Goal: Information Seeking & Learning: Learn about a topic

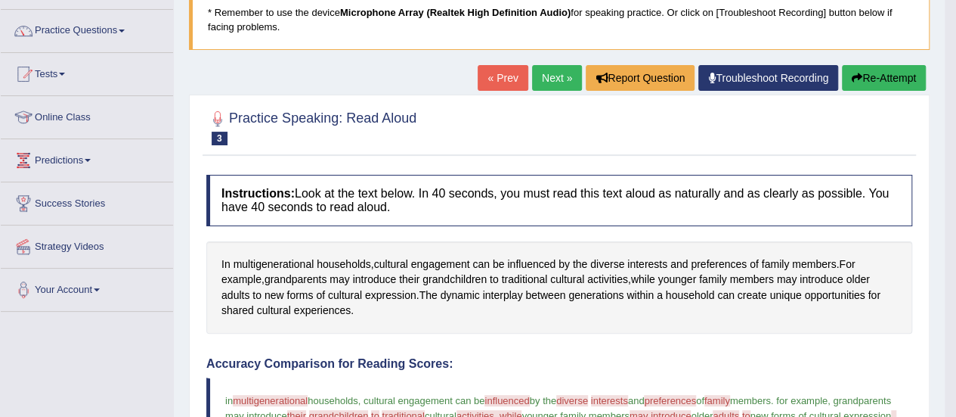
scroll to position [107, 0]
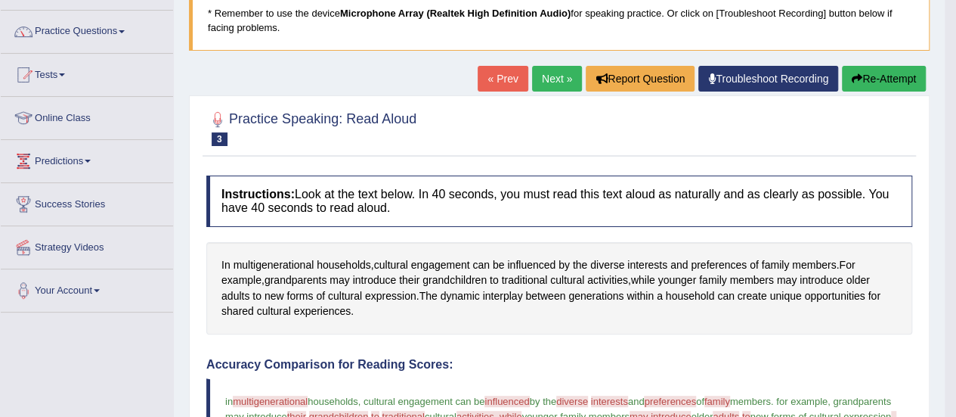
click at [881, 73] on button "Re-Attempt" at bounding box center [884, 79] width 84 height 26
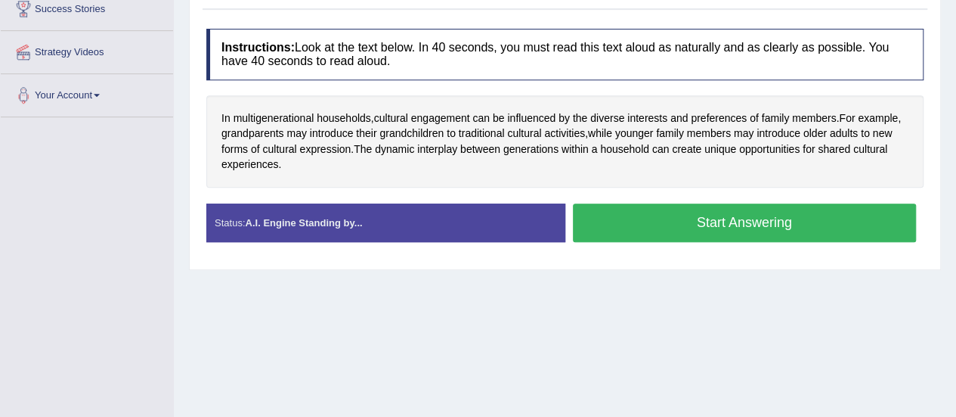
click at [745, 217] on button "Start Answering" at bounding box center [745, 222] width 344 height 39
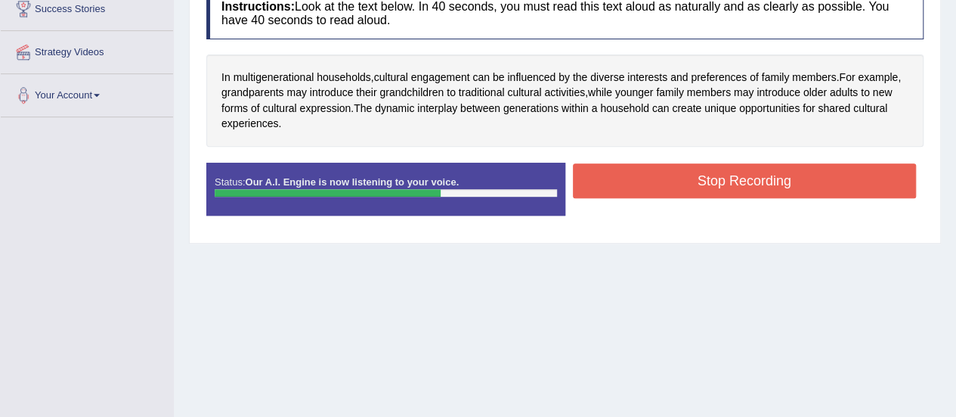
click at [726, 173] on button "Stop Recording" at bounding box center [745, 180] width 344 height 35
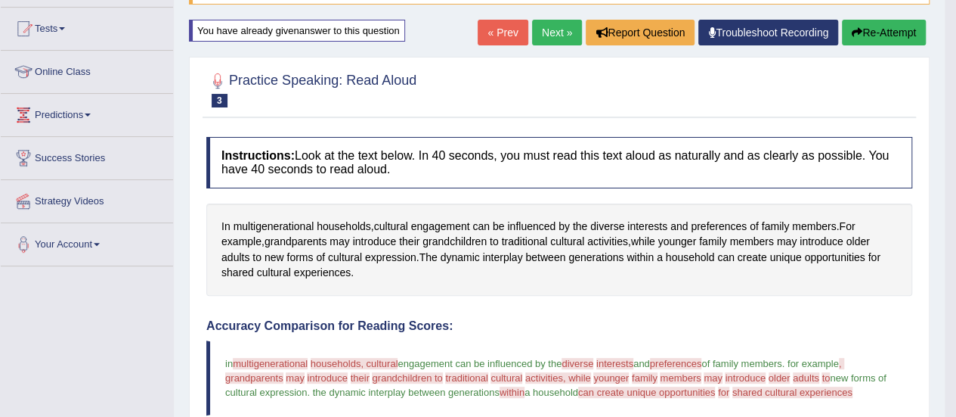
scroll to position [152, 0]
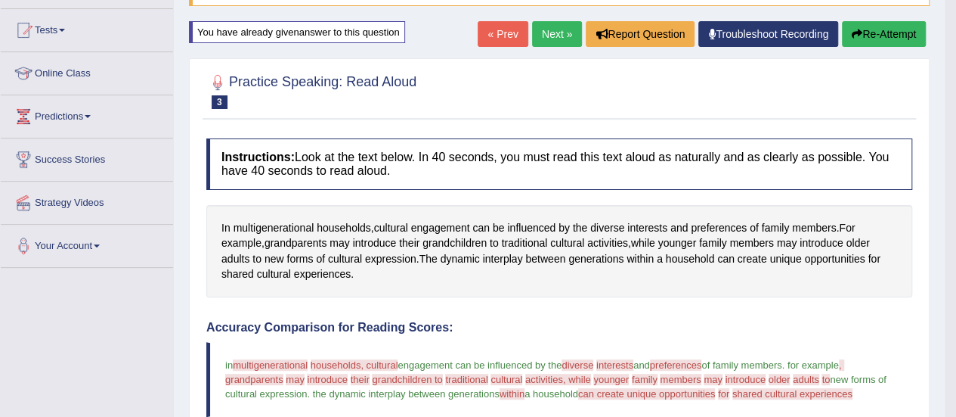
click at [871, 25] on button "Re-Attempt" at bounding box center [884, 34] width 84 height 26
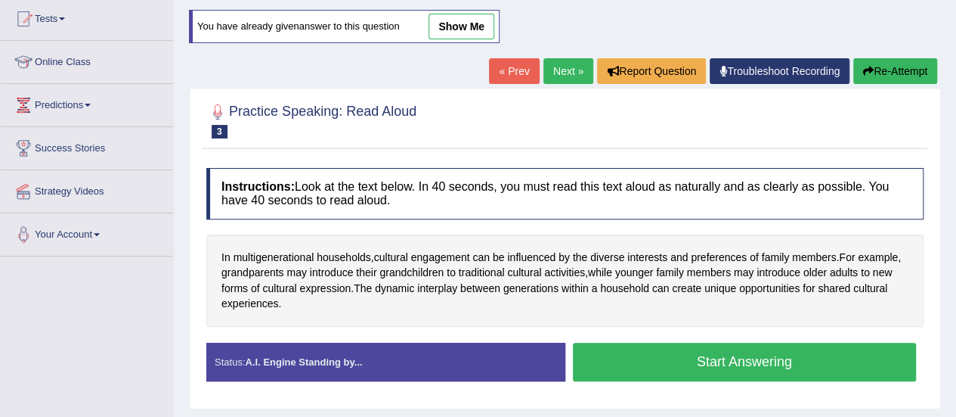
click at [764, 355] on button "Start Answering" at bounding box center [745, 361] width 344 height 39
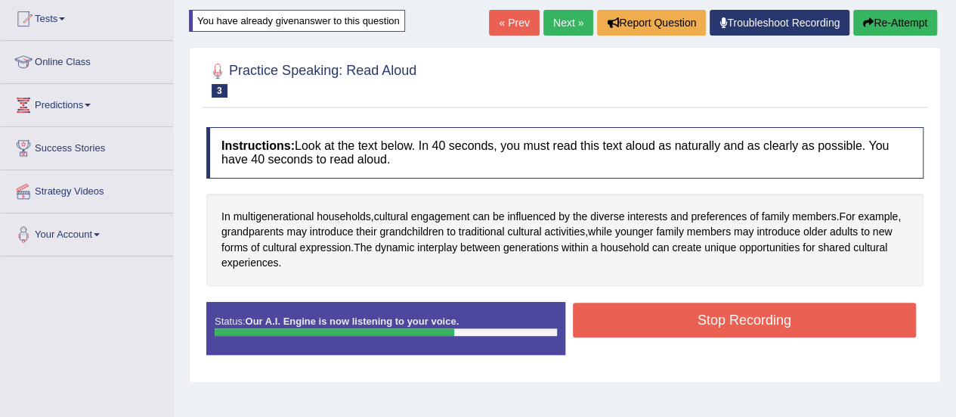
click at [761, 326] on button "Stop Recording" at bounding box center [745, 319] width 344 height 35
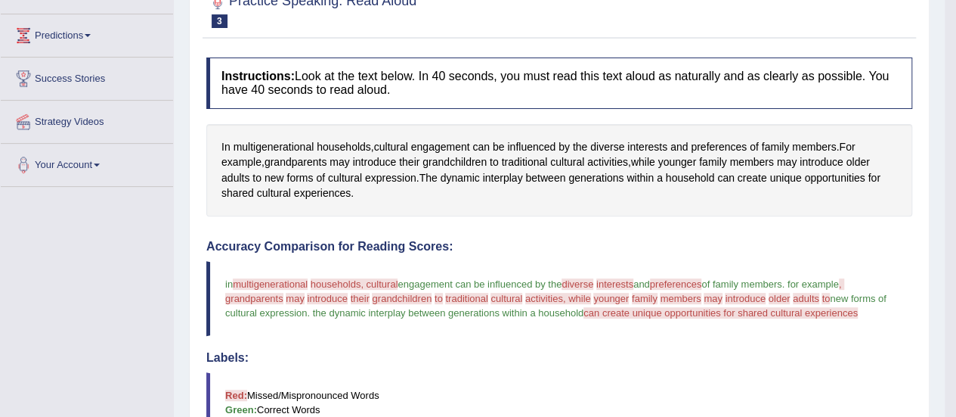
scroll to position [150, 0]
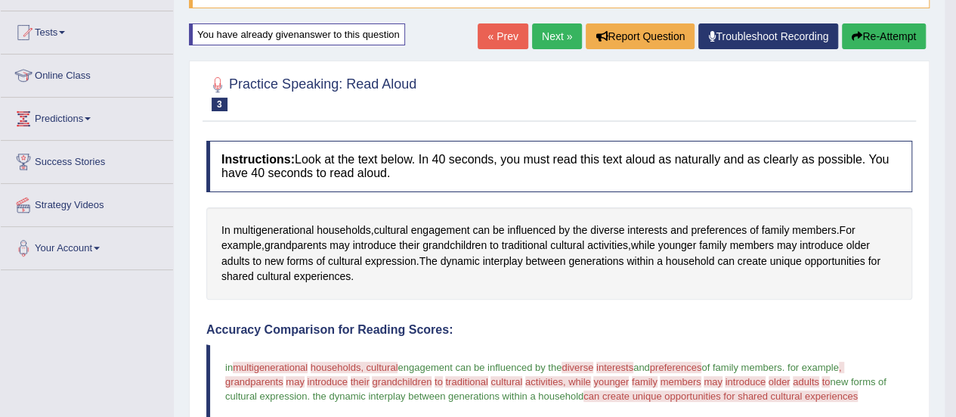
click at [894, 37] on button "Re-Attempt" at bounding box center [884, 36] width 84 height 26
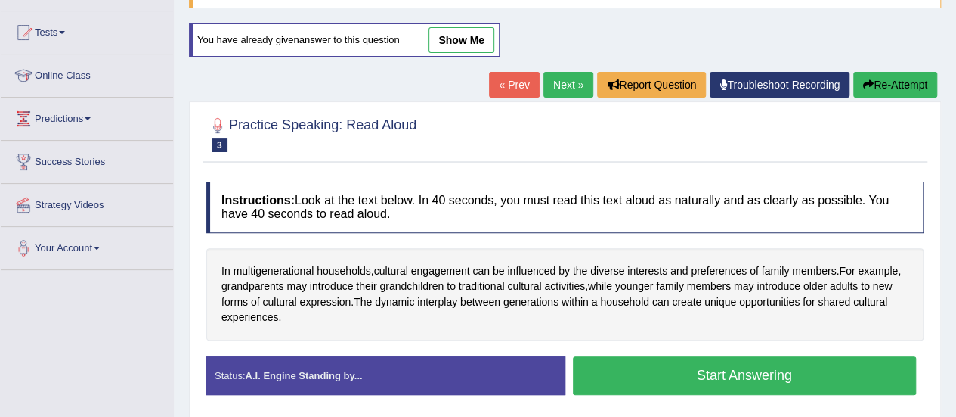
scroll to position [275, 0]
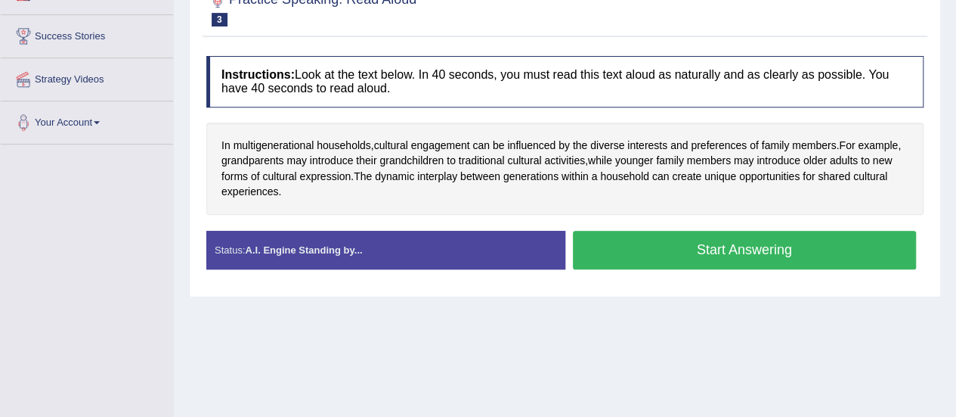
click at [720, 246] on button "Start Answering" at bounding box center [745, 250] width 344 height 39
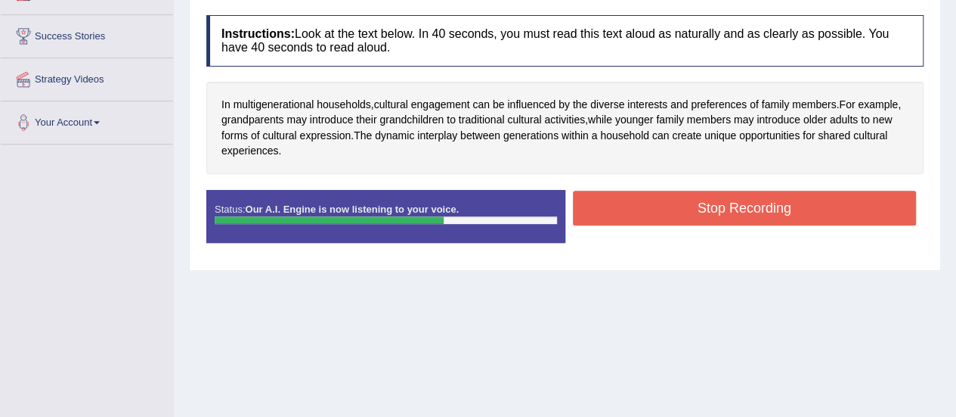
click at [724, 211] on button "Stop Recording" at bounding box center [745, 208] width 344 height 35
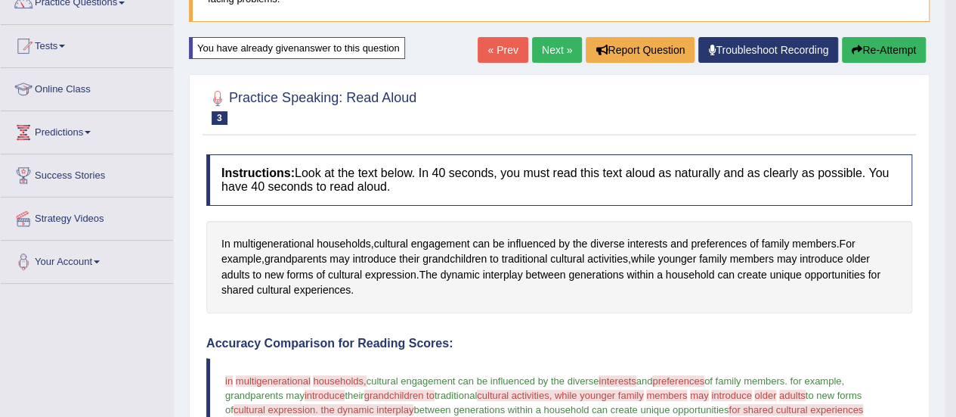
scroll to position [112, 0]
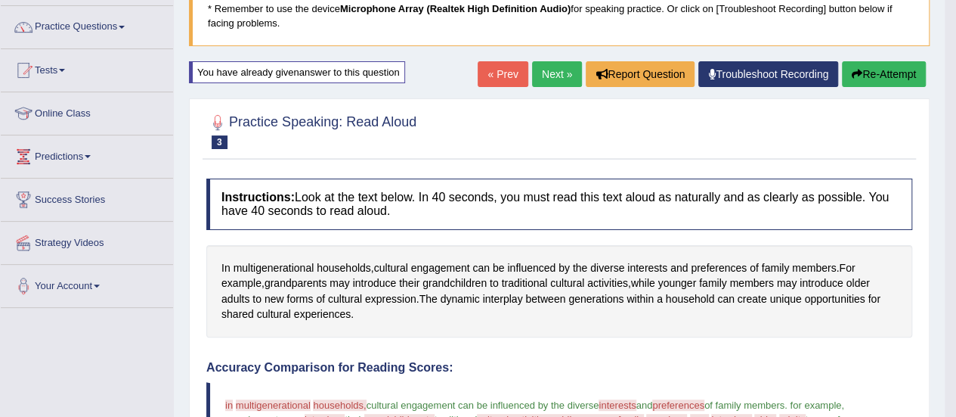
click at [902, 77] on button "Re-Attempt" at bounding box center [884, 74] width 84 height 26
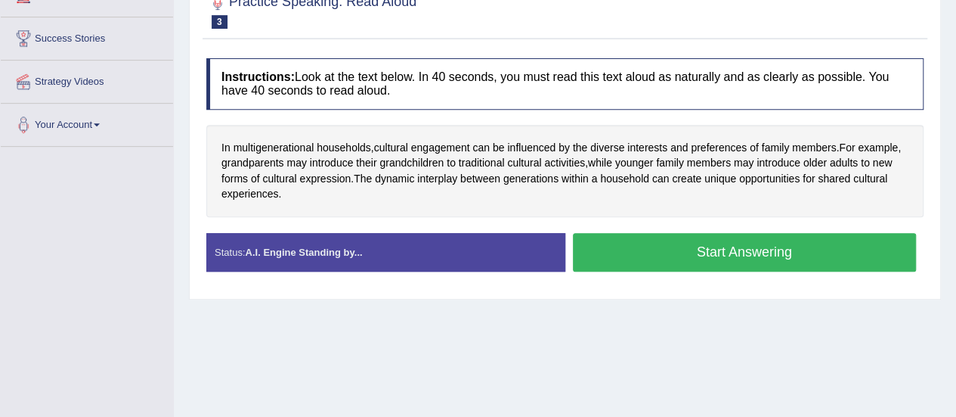
scroll to position [273, 0]
click at [733, 247] on button "Start Answering" at bounding box center [745, 252] width 344 height 39
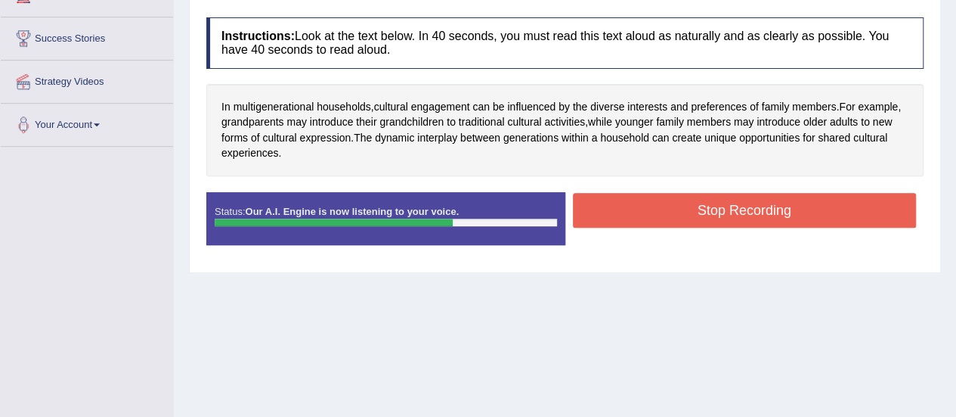
click at [724, 209] on button "Stop Recording" at bounding box center [745, 210] width 344 height 35
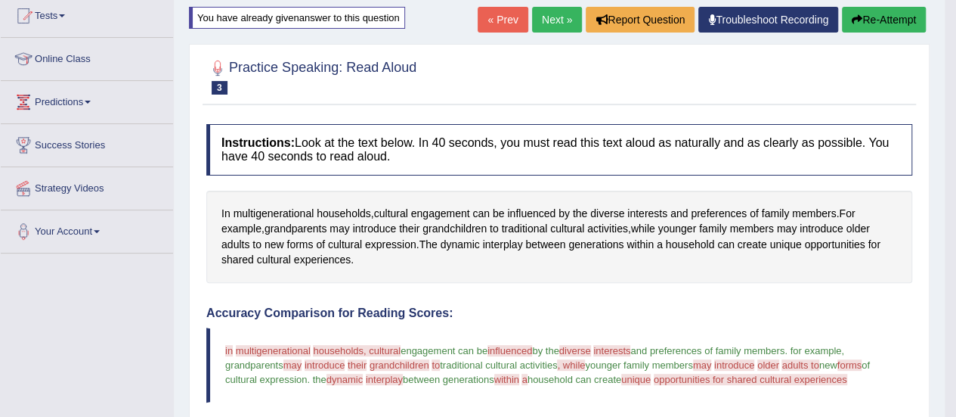
scroll to position [125, 0]
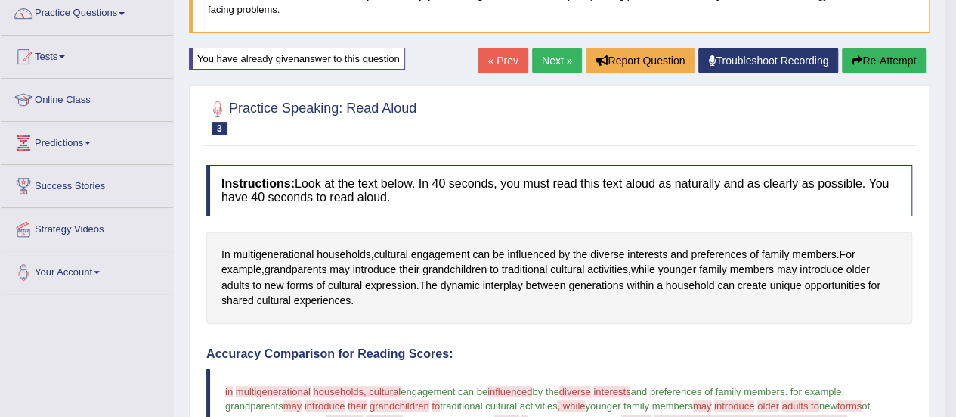
click at [893, 53] on button "Re-Attempt" at bounding box center [884, 61] width 84 height 26
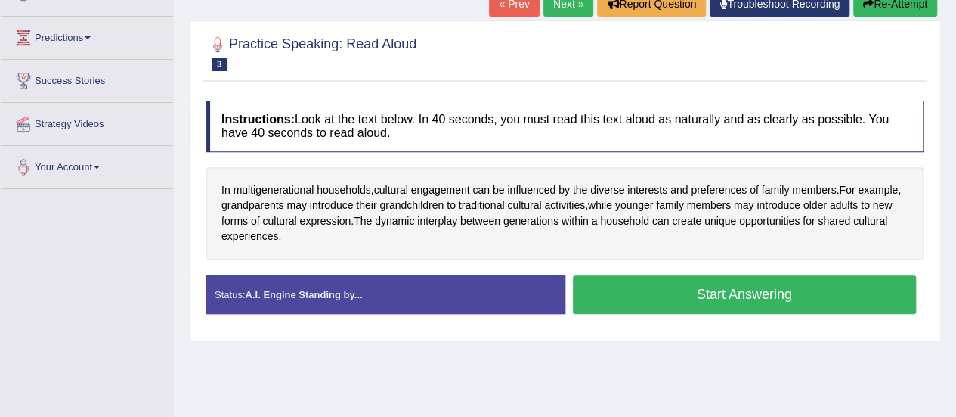
click at [732, 293] on button "Start Answering" at bounding box center [745, 294] width 344 height 39
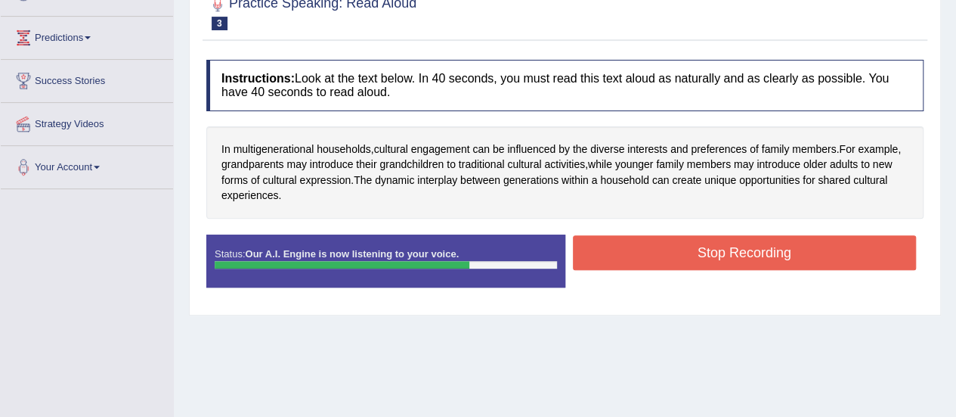
click at [734, 256] on button "Stop Recording" at bounding box center [745, 252] width 344 height 35
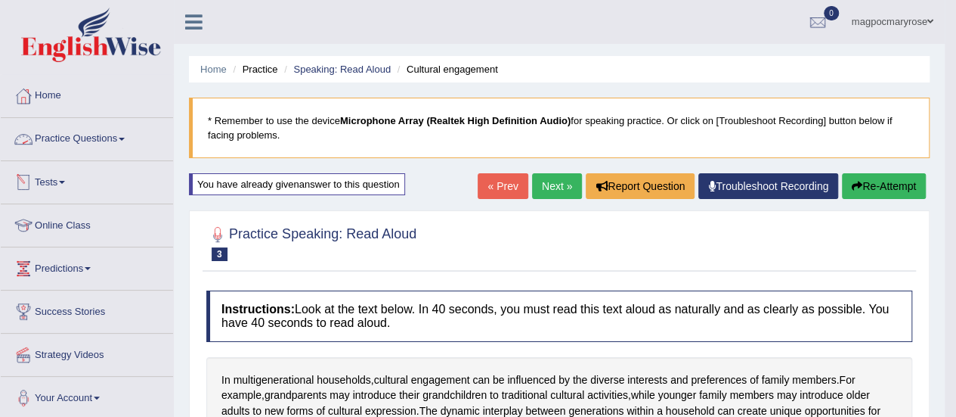
click at [120, 140] on link "Practice Questions" at bounding box center [87, 137] width 172 height 38
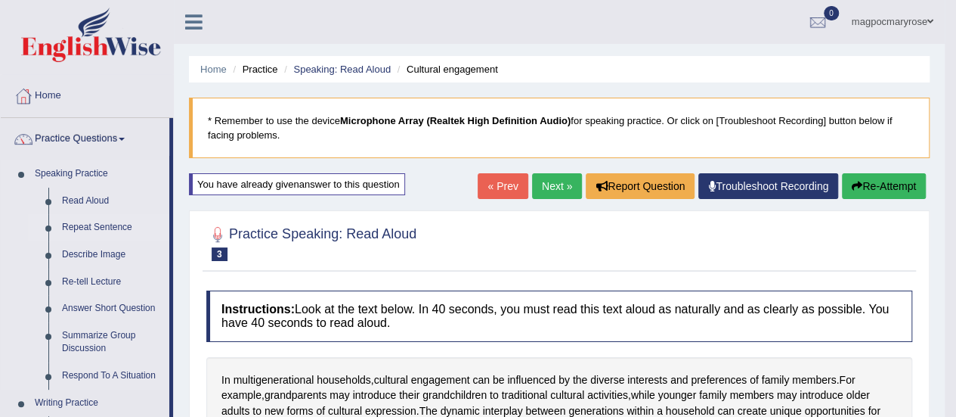
click at [107, 228] on link "Repeat Sentence" at bounding box center [112, 227] width 114 height 27
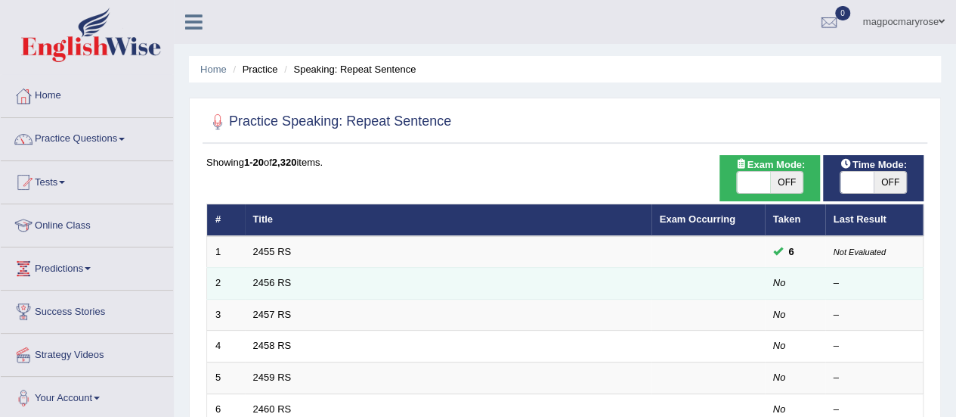
click at [676, 292] on td at bounding box center [708, 284] width 113 height 32
click at [292, 283] on td "2456 RS" at bounding box center [448, 284] width 407 height 32
click at [280, 283] on link "2456 RS" at bounding box center [272, 282] width 39 height 11
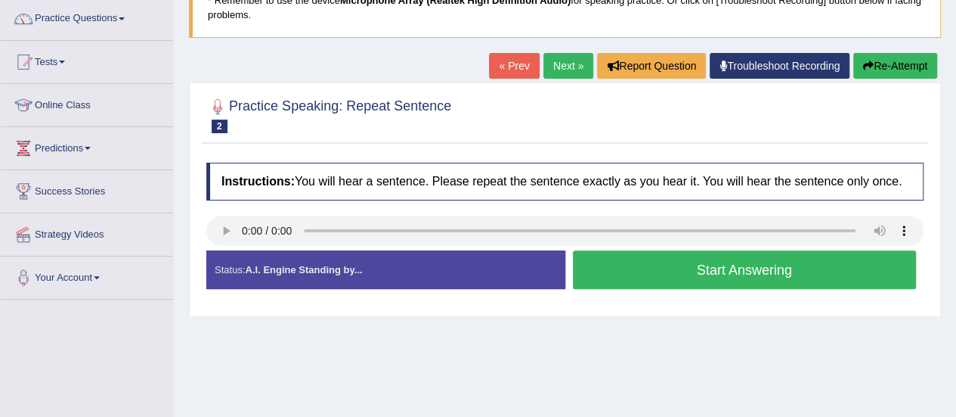
scroll to position [131, 0]
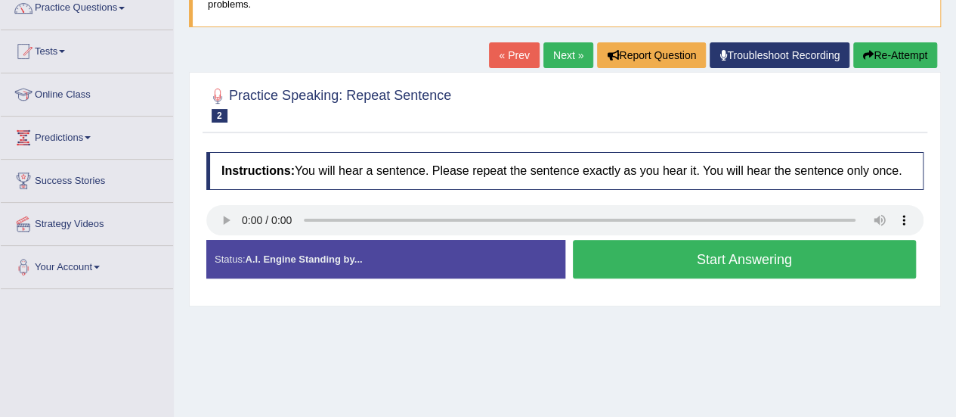
drag, startPoint x: 0, startPoint y: 0, endPoint x: 966, endPoint y: 216, distance: 990.1
click at [956, 216] on html "Toggle navigation Home Practice Questions Speaking Practice Read Aloud Repeat S…" at bounding box center [478, 77] width 956 height 417
click at [602, 260] on button "Start Answering" at bounding box center [745, 259] width 344 height 39
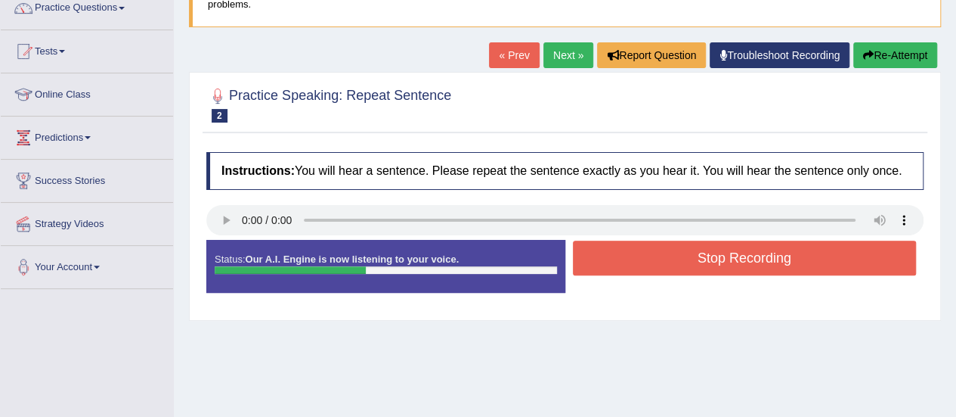
click at [602, 260] on button "Stop Recording" at bounding box center [745, 257] width 344 height 35
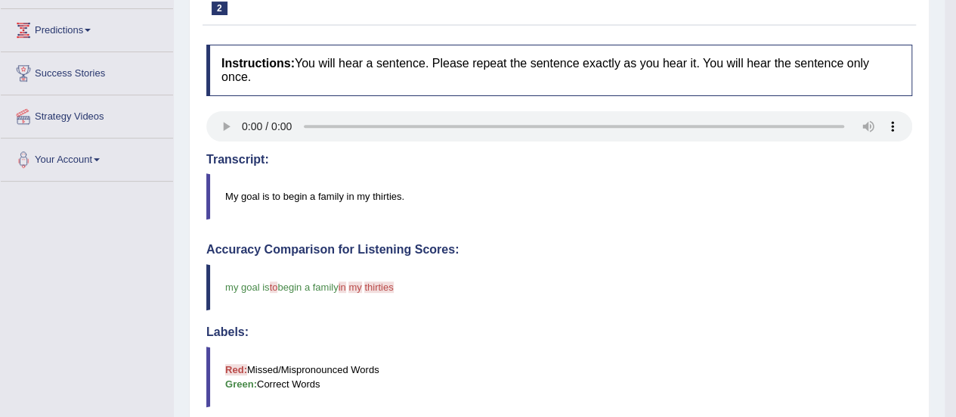
scroll to position [95, 0]
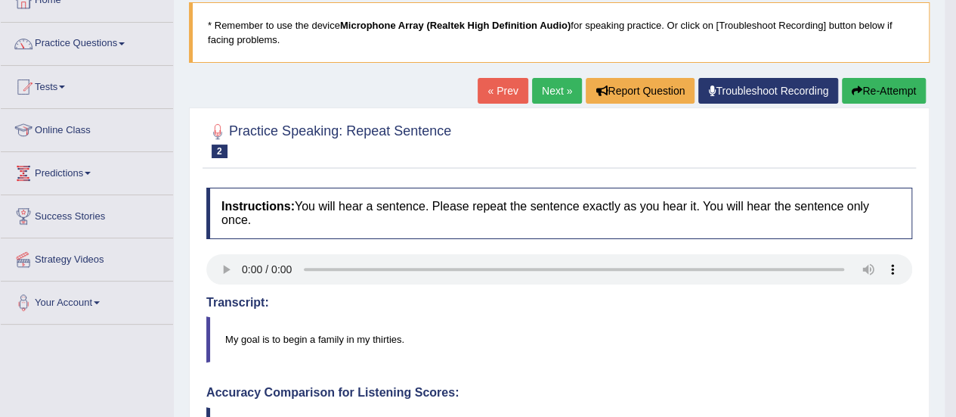
click at [880, 99] on button "Re-Attempt" at bounding box center [884, 91] width 84 height 26
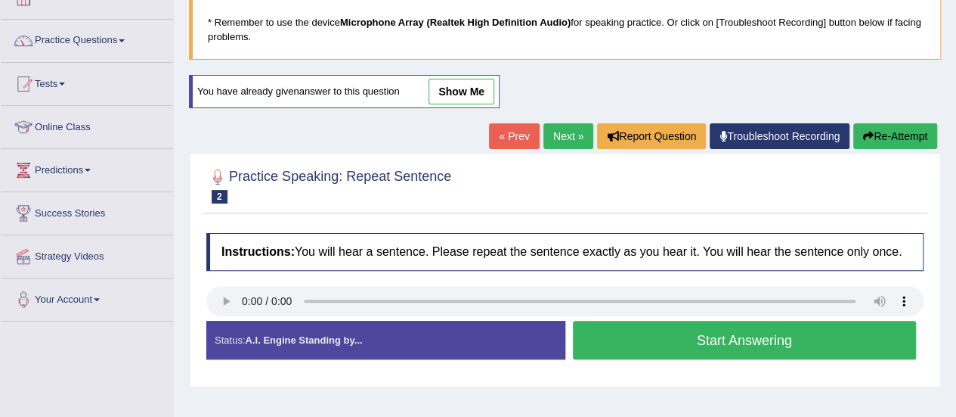
scroll to position [95, 0]
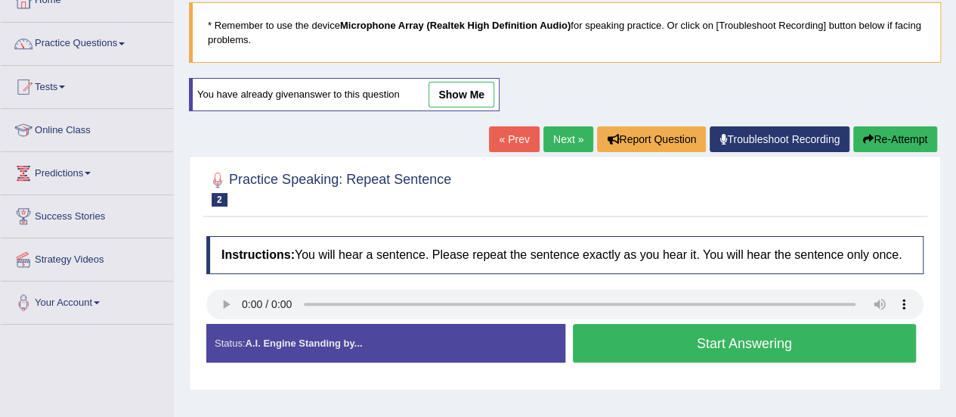
click at [627, 350] on button "Start Answering" at bounding box center [745, 343] width 344 height 39
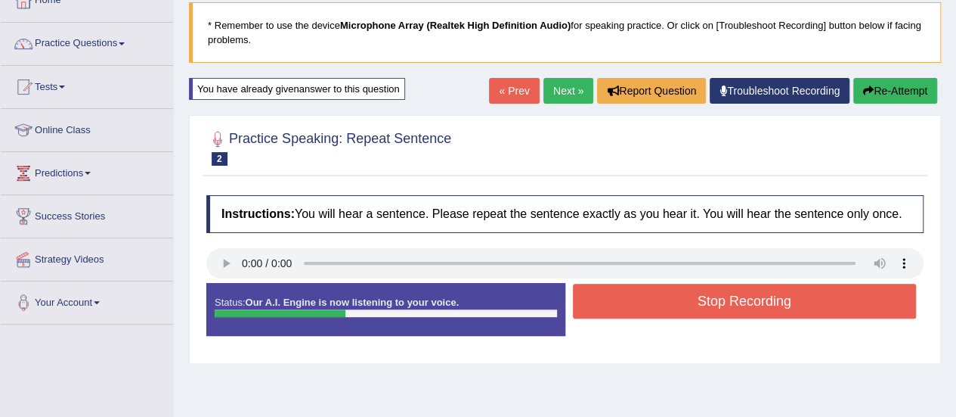
click at [632, 295] on button "Stop Recording" at bounding box center [745, 300] width 344 height 35
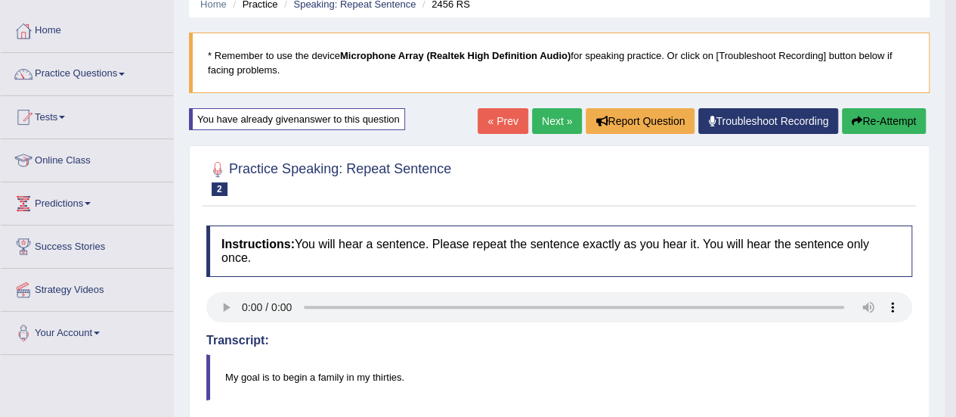
scroll to position [67, 0]
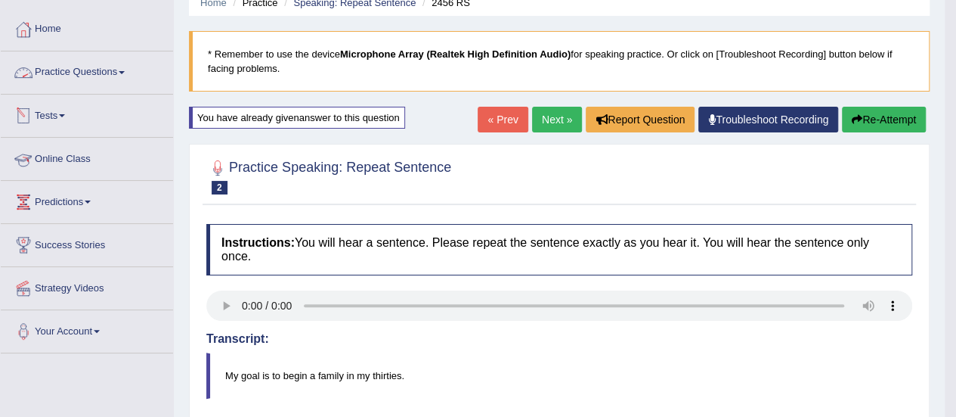
click at [70, 73] on link "Practice Questions" at bounding box center [87, 70] width 172 height 38
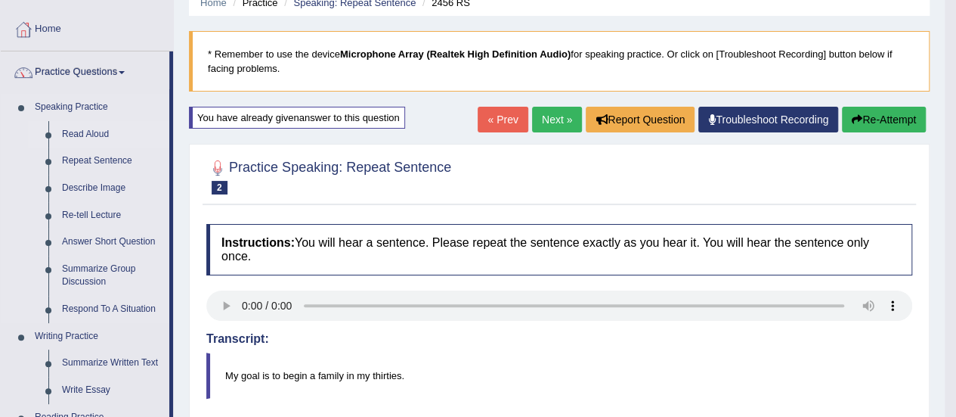
click at [101, 136] on link "Read Aloud" at bounding box center [112, 134] width 114 height 27
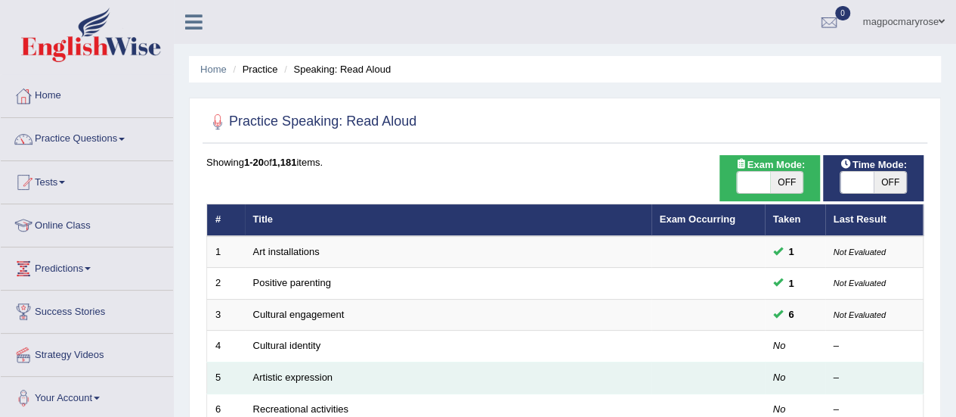
click at [549, 362] on td "Artistic expression" at bounding box center [448, 378] width 407 height 32
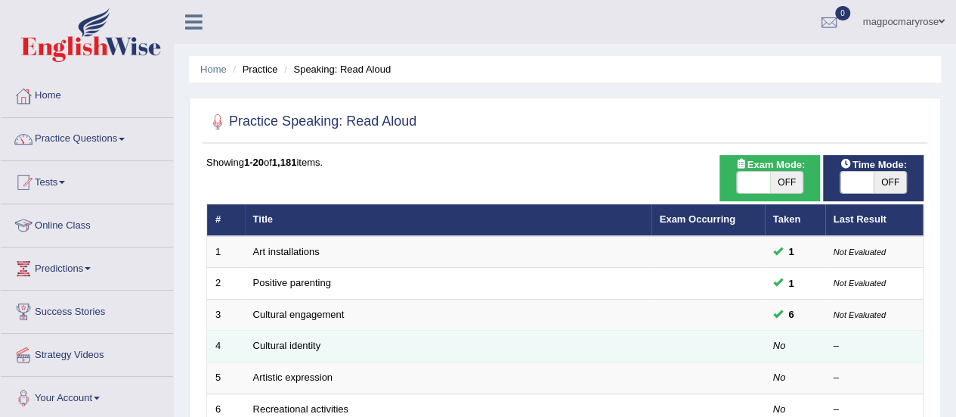
click at [543, 348] on td "Cultural identity" at bounding box center [448, 346] width 407 height 32
click at [302, 347] on link "Cultural identity" at bounding box center [287, 344] width 68 height 11
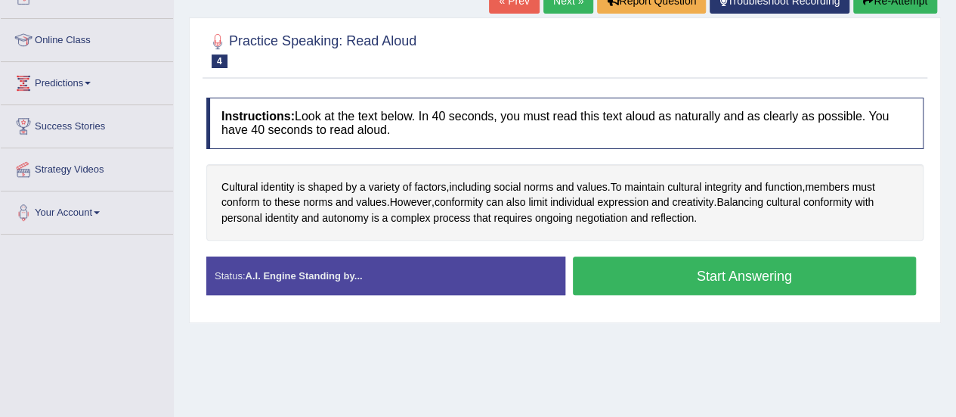
scroll to position [183, 0]
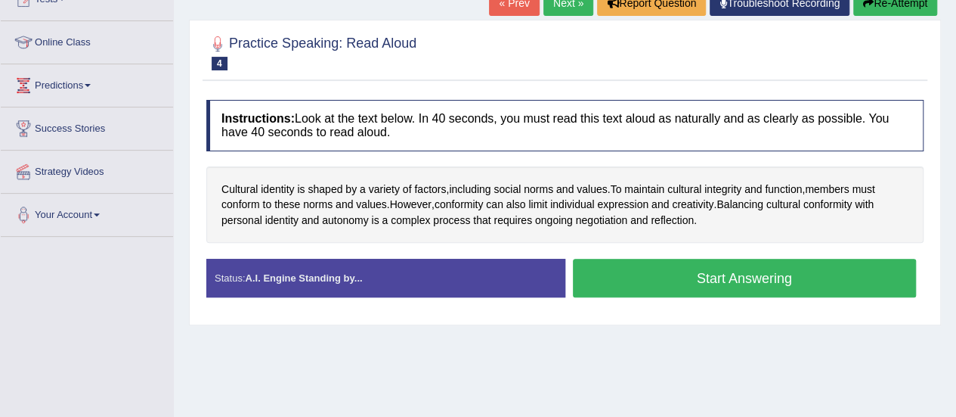
click at [761, 281] on button "Start Answering" at bounding box center [745, 278] width 344 height 39
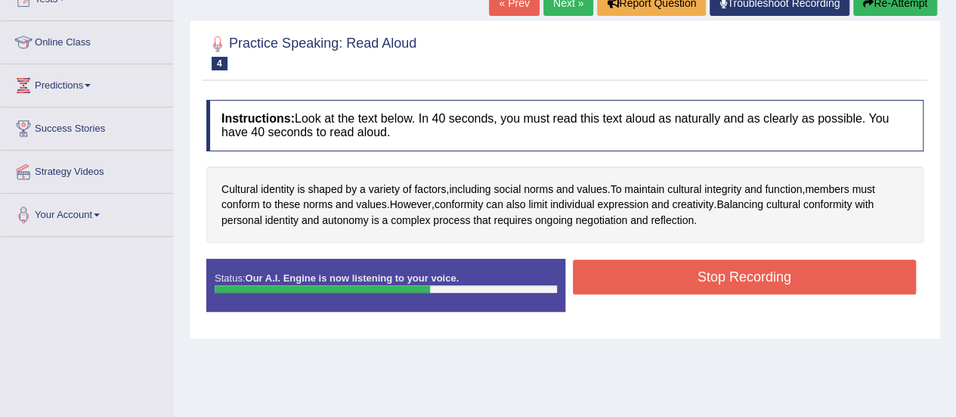
click at [761, 281] on button "Stop Recording" at bounding box center [745, 276] width 344 height 35
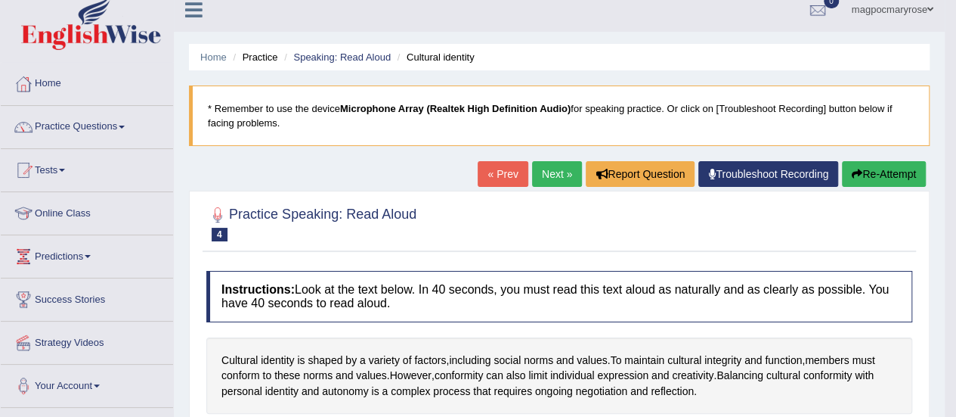
scroll to position [0, 0]
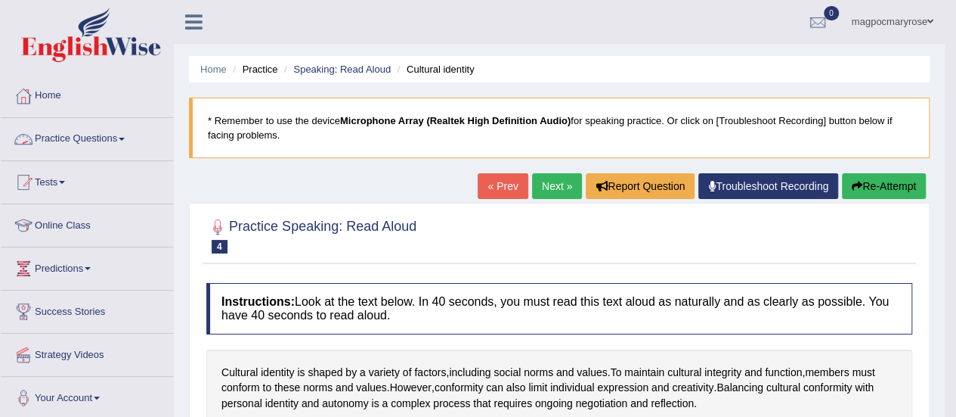
click at [122, 139] on link "Practice Questions" at bounding box center [87, 137] width 172 height 38
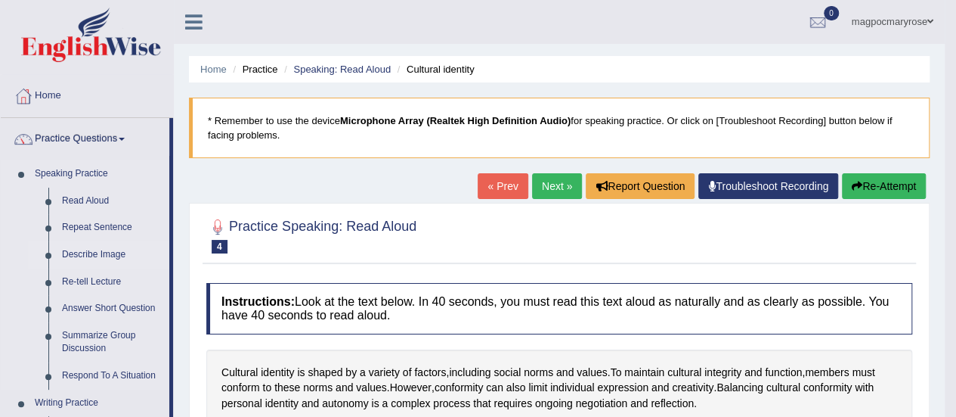
click at [116, 252] on link "Describe Image" at bounding box center [112, 254] width 114 height 27
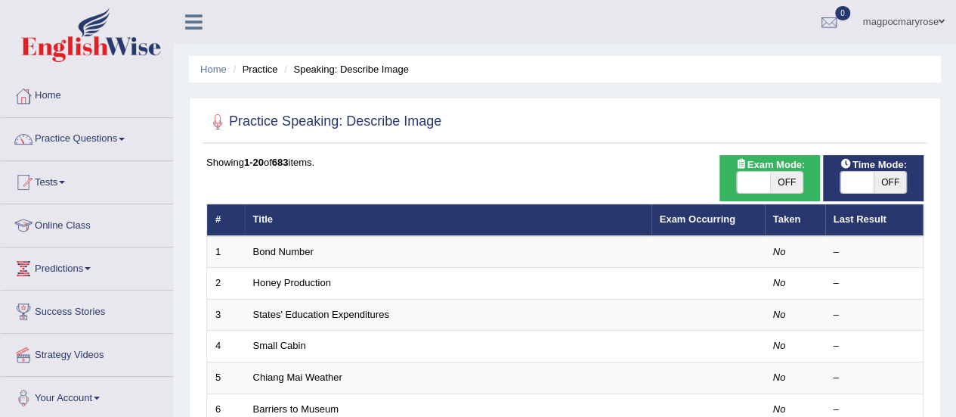
click at [290, 249] on link "Bond Number" at bounding box center [283, 251] width 60 height 11
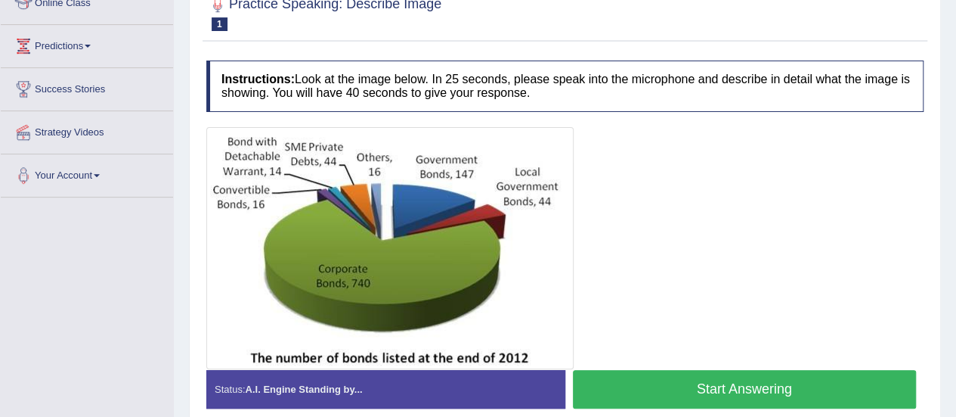
scroll to position [228, 0]
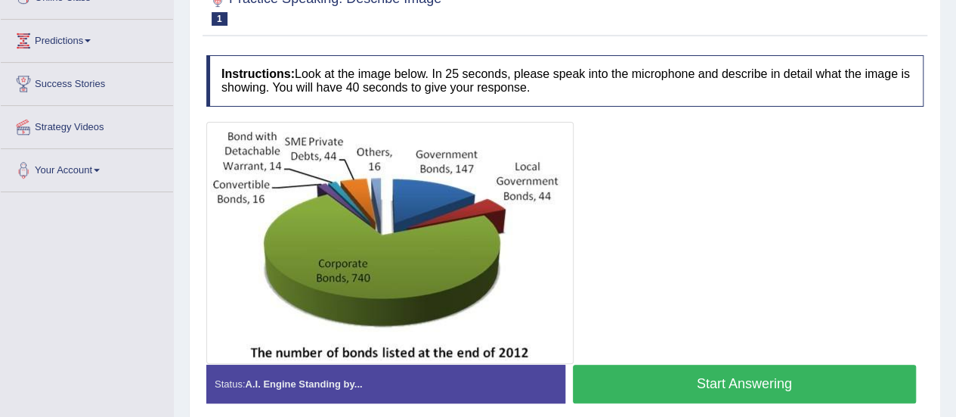
click at [723, 385] on button "Start Answering" at bounding box center [745, 383] width 344 height 39
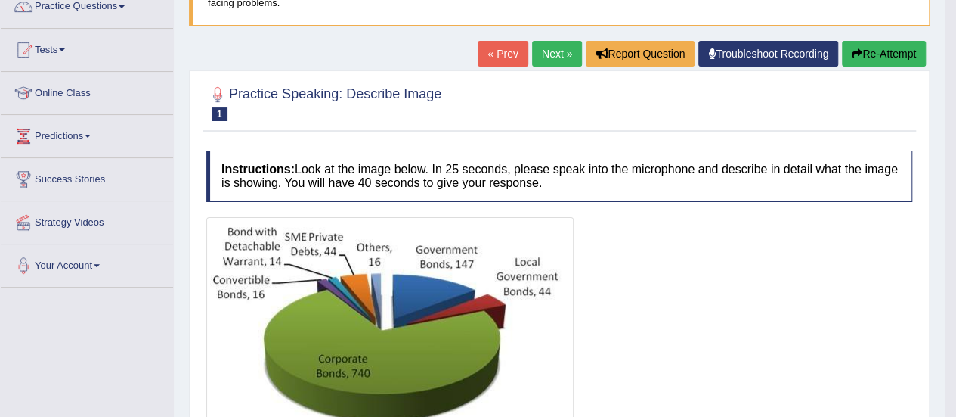
scroll to position [66, 0]
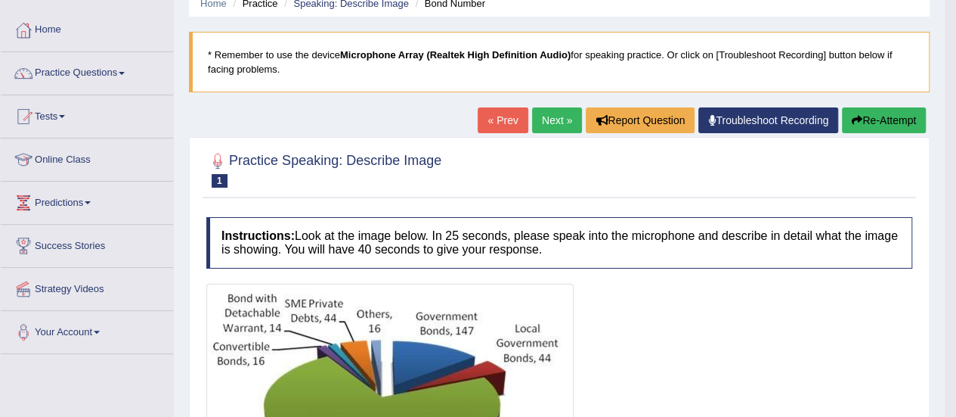
click at [888, 124] on button "Re-Attempt" at bounding box center [884, 120] width 84 height 26
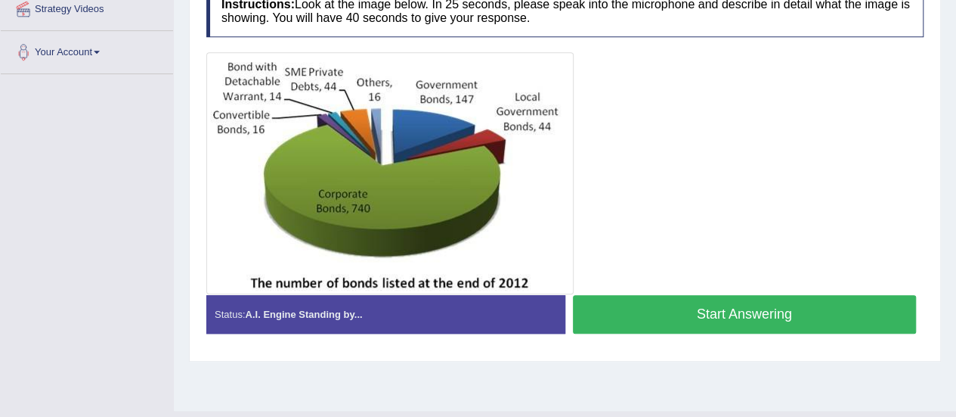
scroll to position [345, 0]
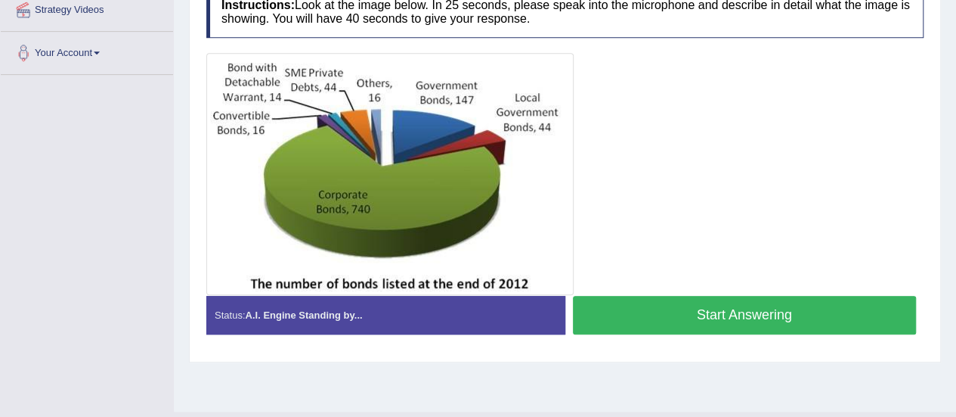
click at [779, 309] on button "Start Answering" at bounding box center [745, 315] width 344 height 39
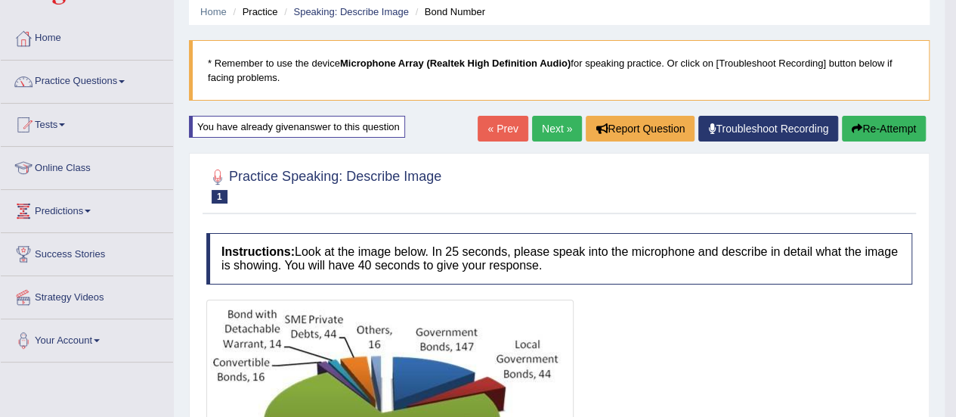
scroll to position [39, 0]
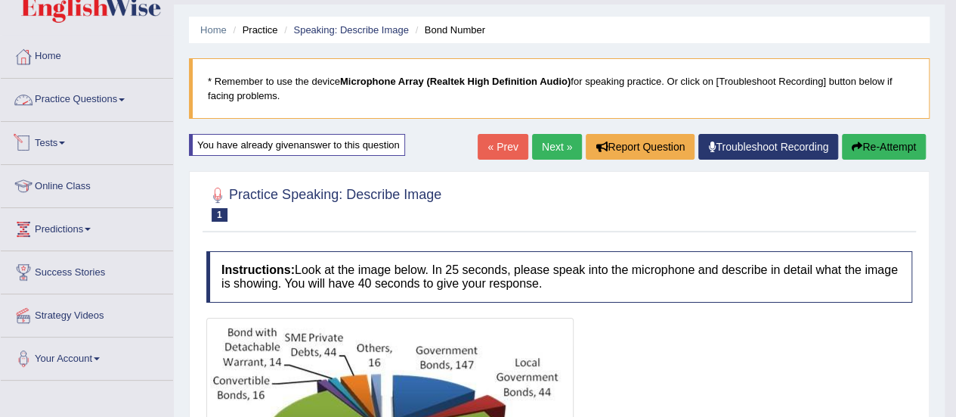
click at [125, 102] on link "Practice Questions" at bounding box center [87, 98] width 172 height 38
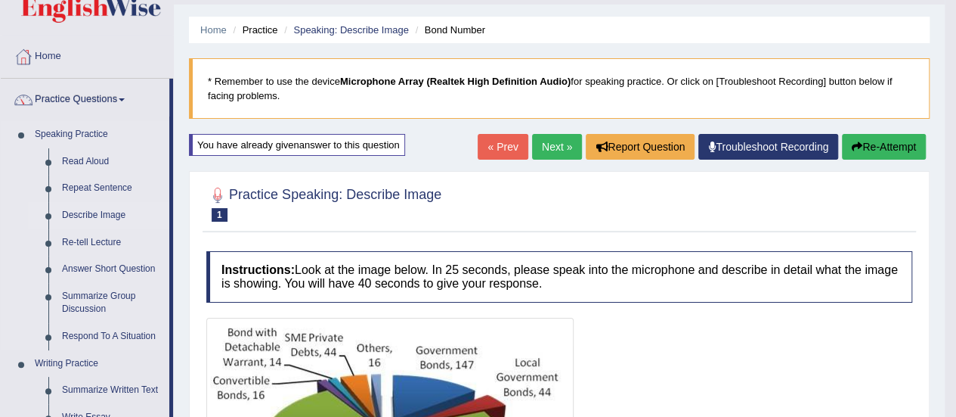
click at [113, 218] on link "Describe Image" at bounding box center [112, 215] width 114 height 27
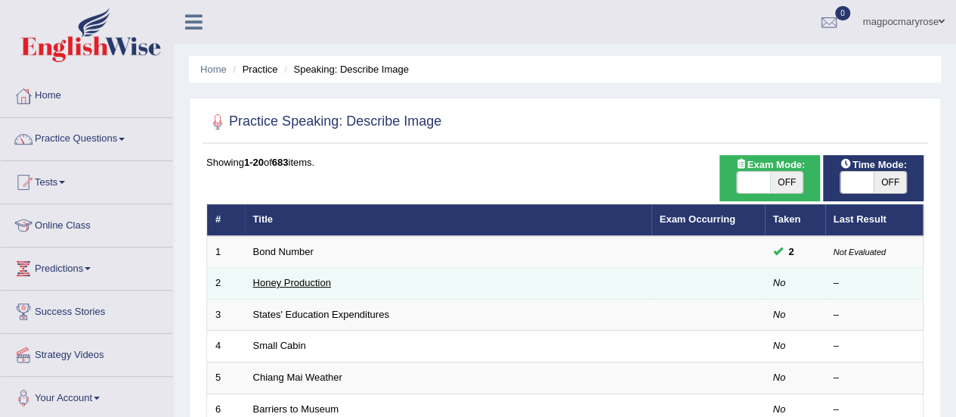
click at [262, 286] on link "Honey Production" at bounding box center [292, 282] width 78 height 11
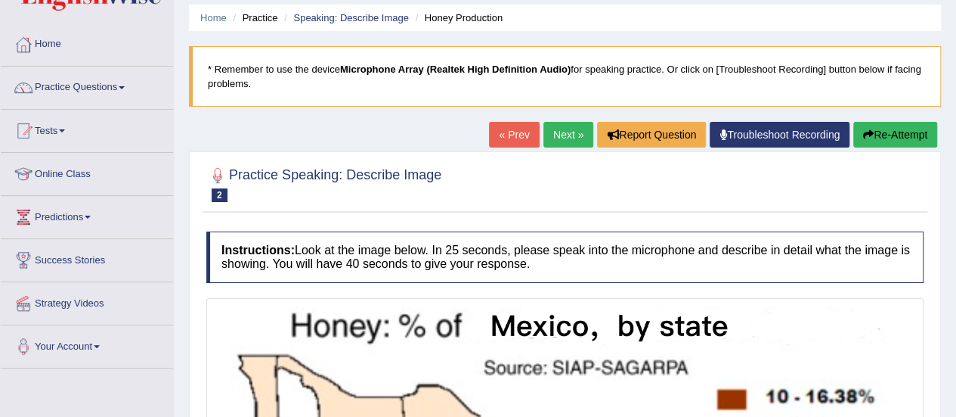
scroll to position [50, 0]
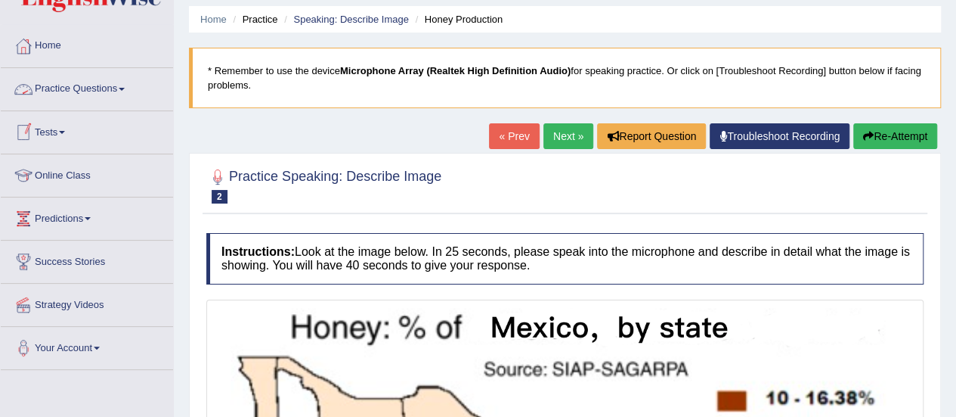
click at [84, 86] on link "Practice Questions" at bounding box center [87, 87] width 172 height 38
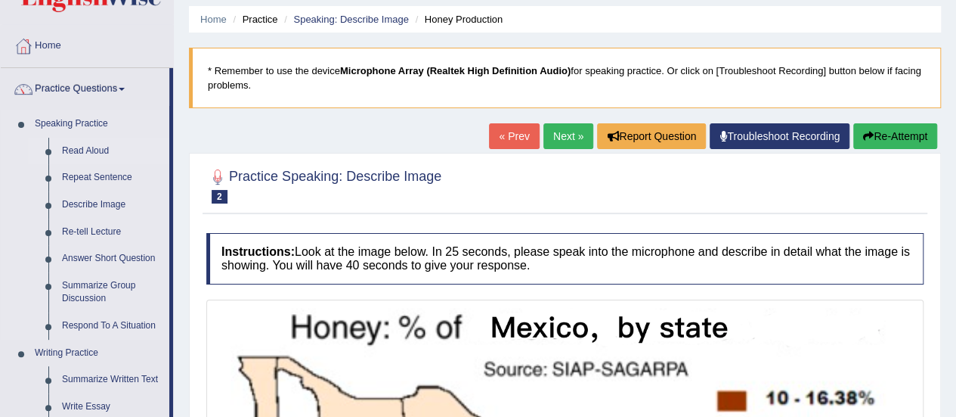
click at [94, 150] on link "Read Aloud" at bounding box center [112, 151] width 114 height 27
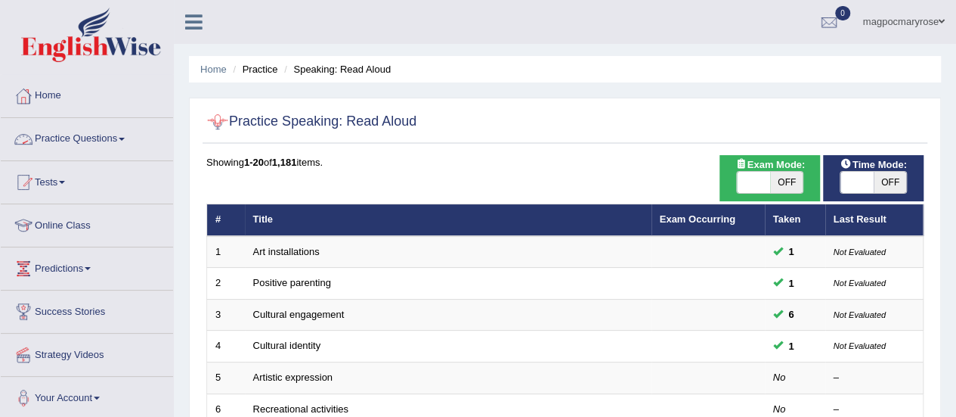
click at [101, 140] on link "Practice Questions" at bounding box center [87, 137] width 172 height 38
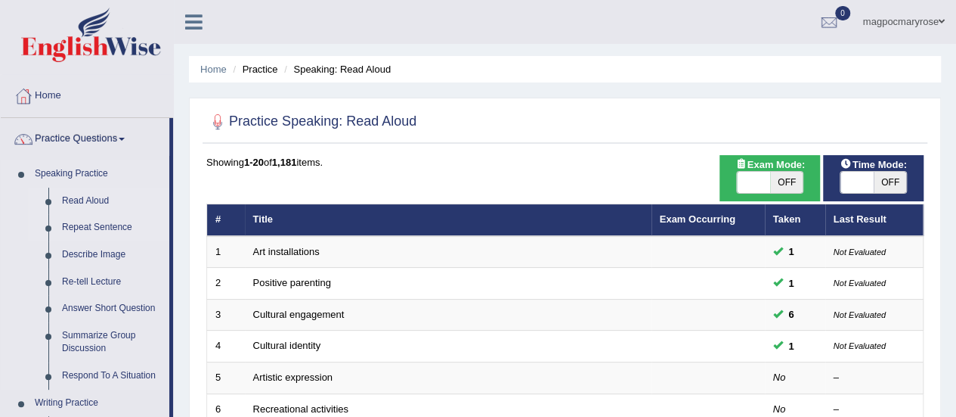
click at [121, 225] on link "Repeat Sentence" at bounding box center [112, 227] width 114 height 27
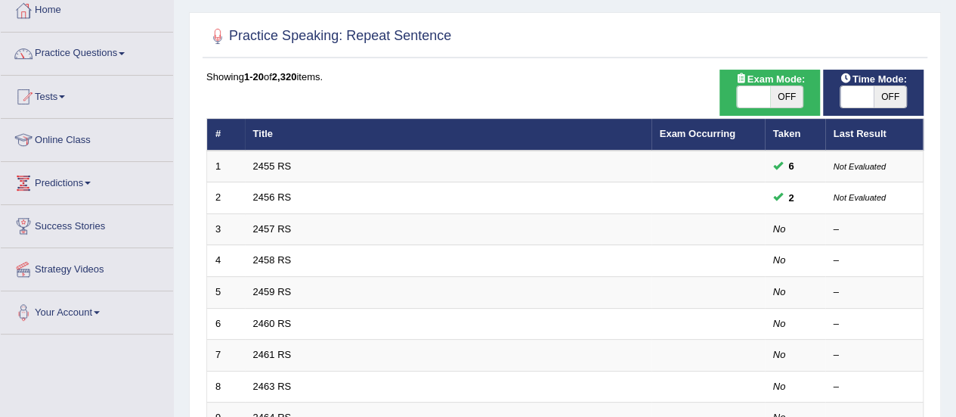
scroll to position [91, 0]
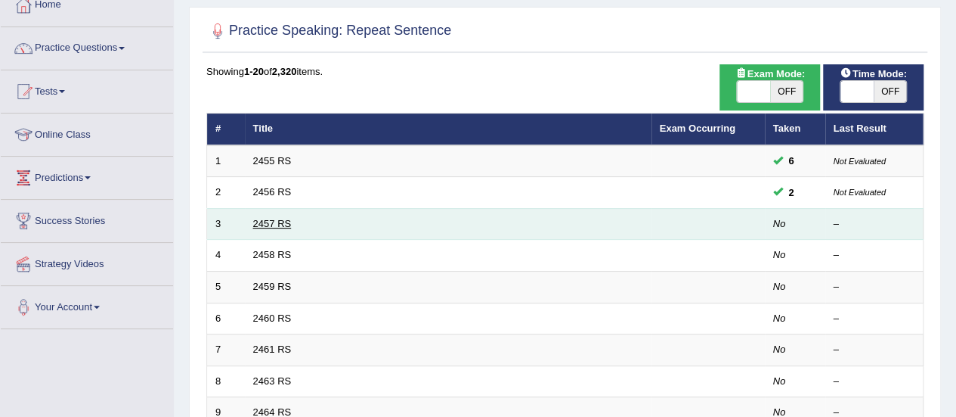
click at [273, 218] on link "2457 RS" at bounding box center [272, 223] width 39 height 11
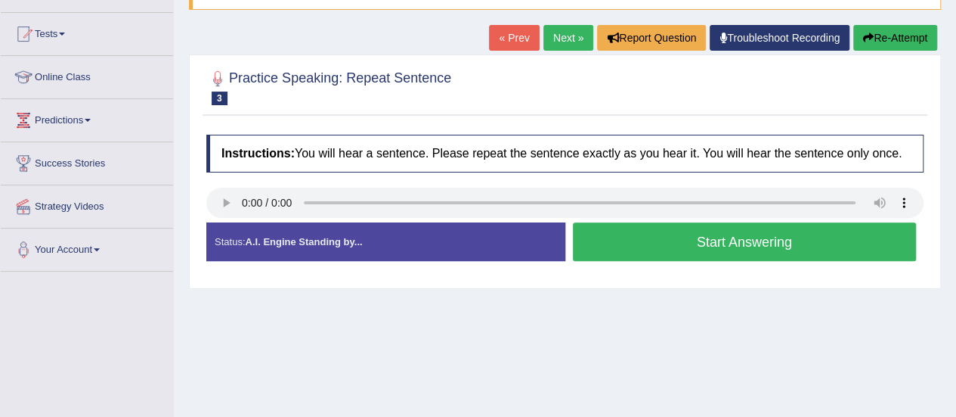
scroll to position [147, 0]
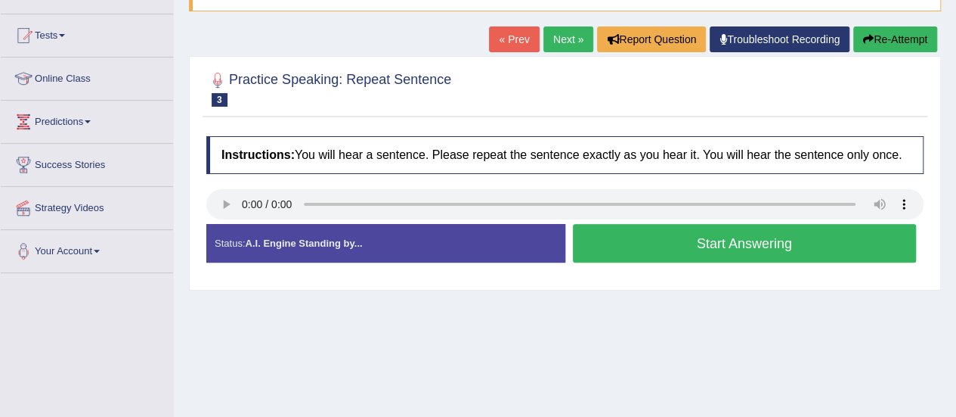
click at [591, 234] on button "Start Answering" at bounding box center [745, 243] width 344 height 39
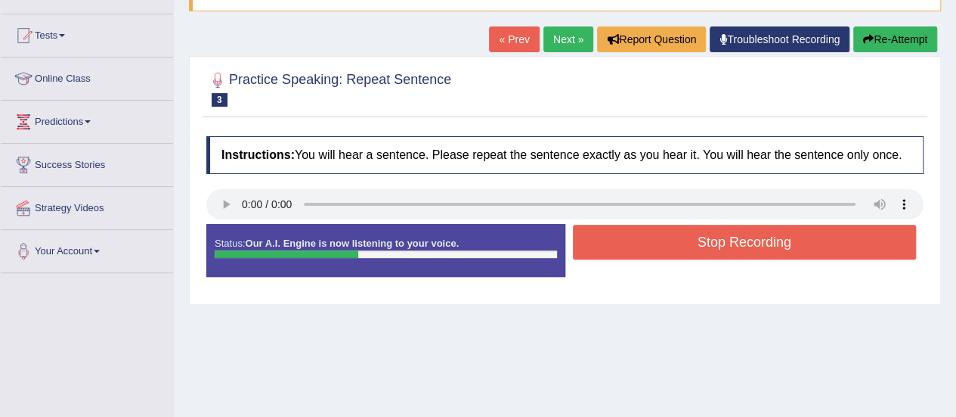
click at [591, 234] on button "Stop Recording" at bounding box center [745, 242] width 344 height 35
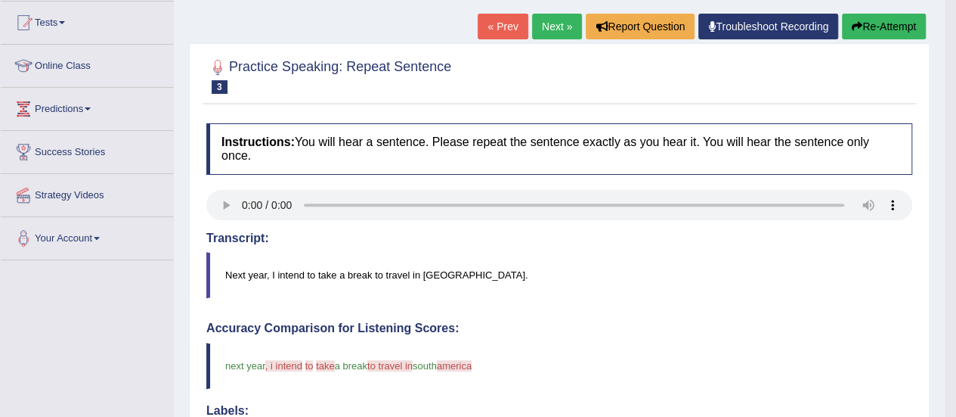
scroll to position [141, 0]
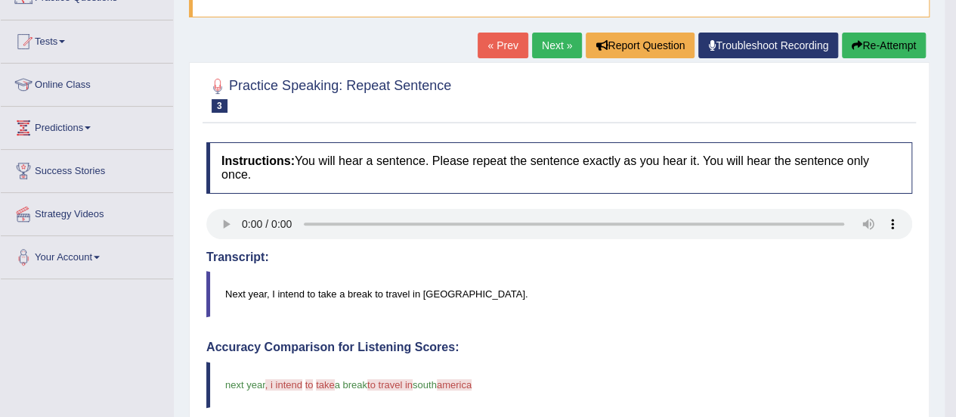
click at [888, 48] on button "Re-Attempt" at bounding box center [884, 46] width 84 height 26
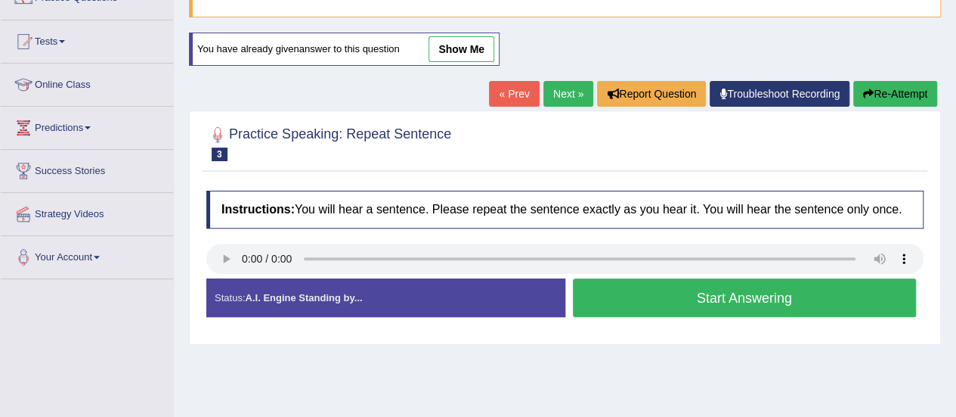
click at [609, 287] on button "Start Answering" at bounding box center [745, 297] width 344 height 39
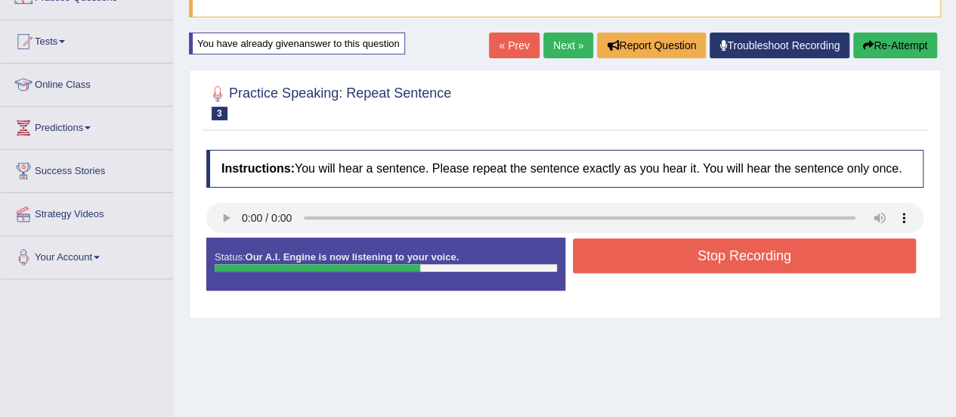
click at [611, 259] on button "Stop Recording" at bounding box center [745, 255] width 344 height 35
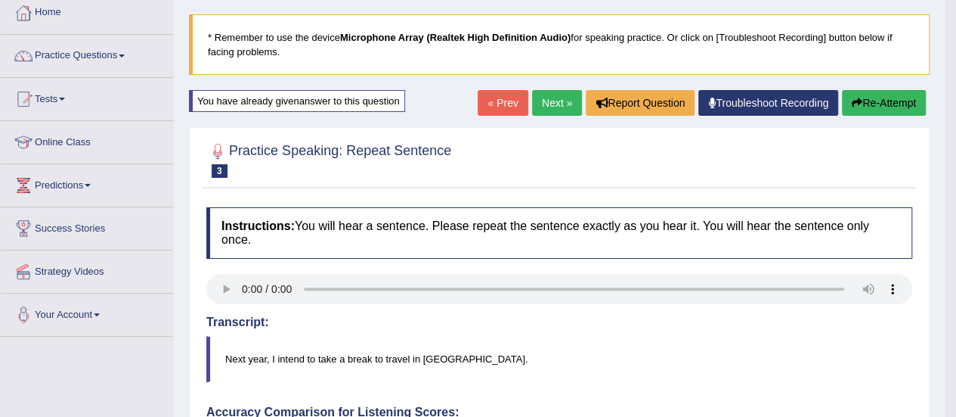
scroll to position [64, 0]
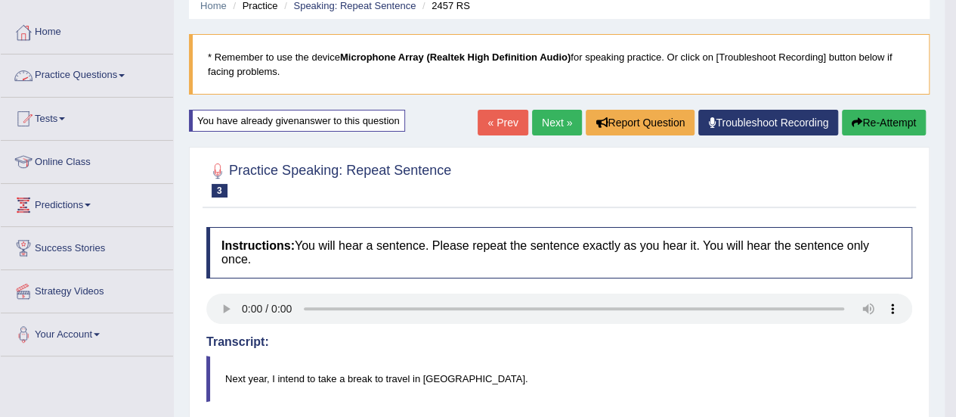
click at [115, 73] on link "Practice Questions" at bounding box center [87, 73] width 172 height 38
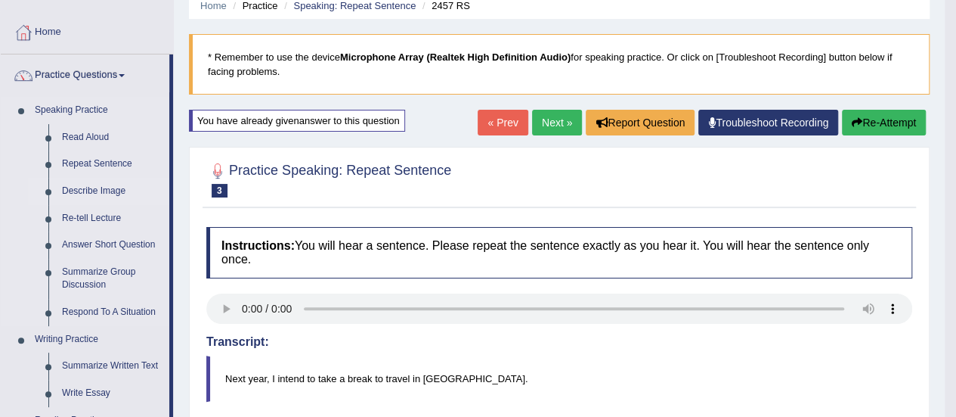
click at [113, 191] on link "Describe Image" at bounding box center [112, 191] width 114 height 27
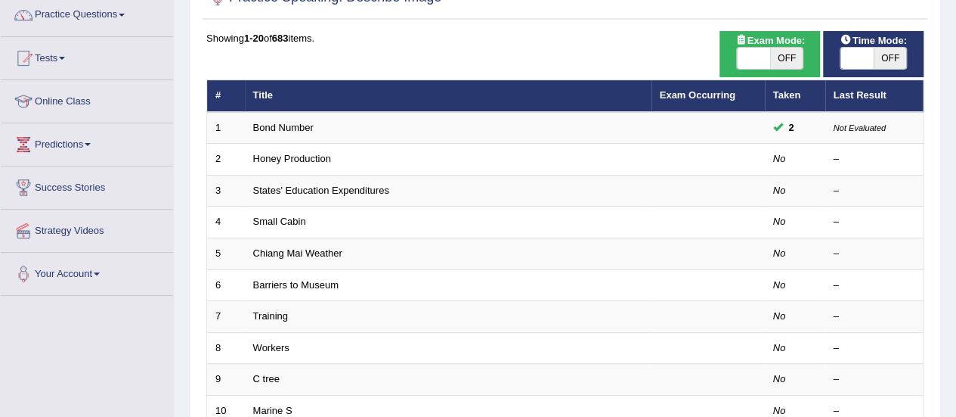
click at [956, 198] on html "Toggle navigation Home Practice Questions Speaking Practice Read Aloud Repeat S…" at bounding box center [478, 84] width 956 height 417
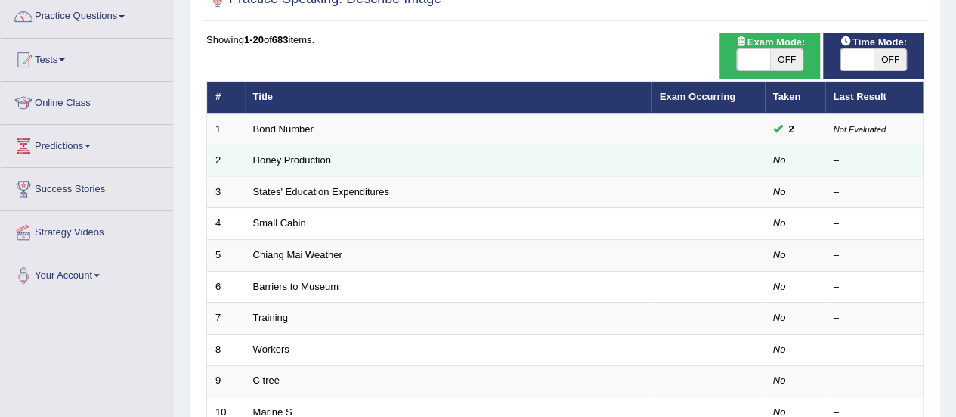
click at [249, 162] on td "Honey Production" at bounding box center [448, 161] width 407 height 32
click at [268, 155] on link "Honey Production" at bounding box center [292, 159] width 78 height 11
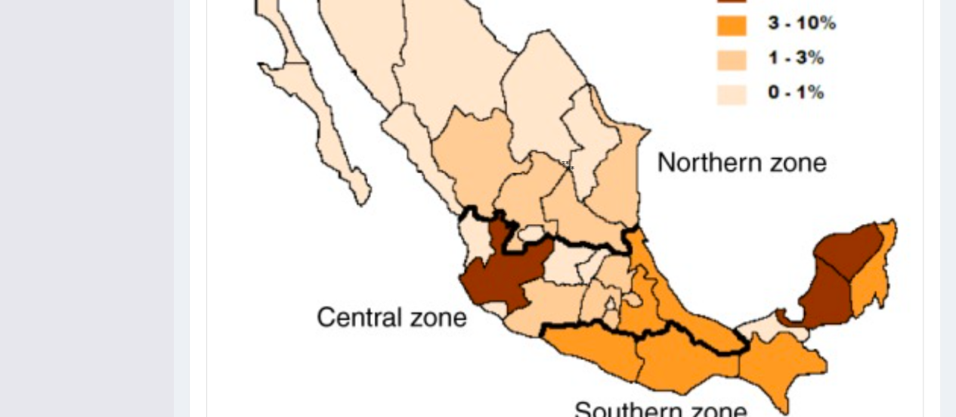
scroll to position [539, 0]
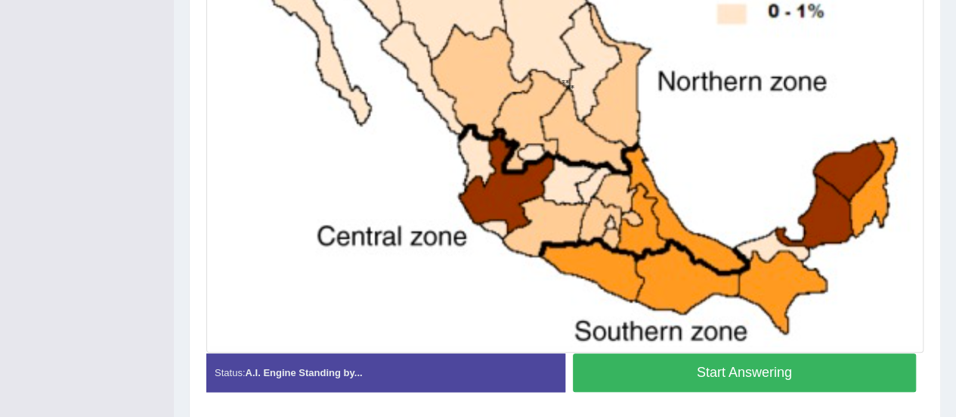
click at [773, 367] on button "Start Answering" at bounding box center [745, 372] width 344 height 39
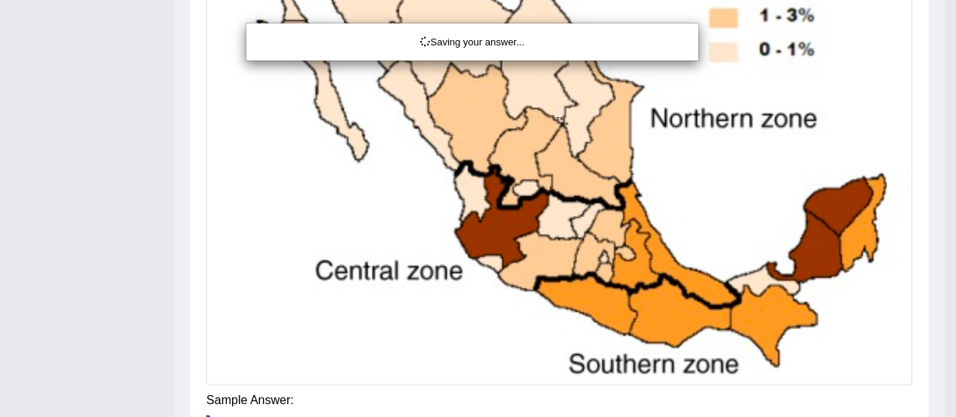
scroll to position [554, 0]
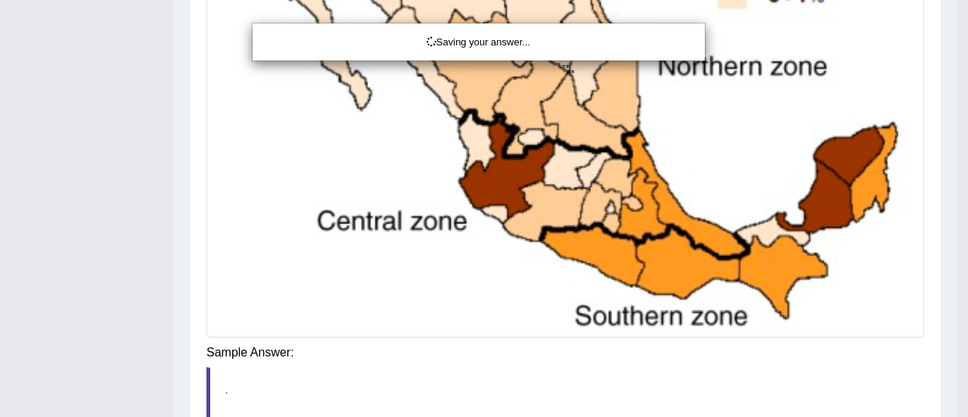
drag, startPoint x: 967, startPoint y: 330, endPoint x: 947, endPoint y: 337, distance: 20.8
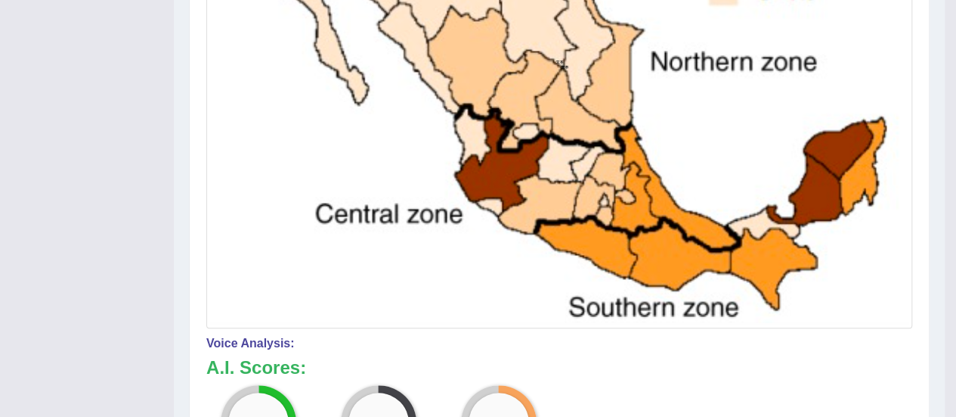
drag, startPoint x: 967, startPoint y: 323, endPoint x: 967, endPoint y: 401, distance: 78.6
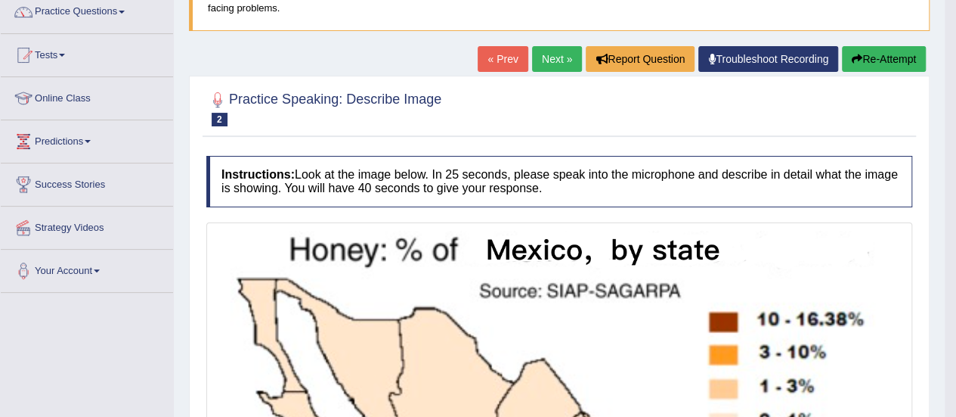
scroll to position [129, 0]
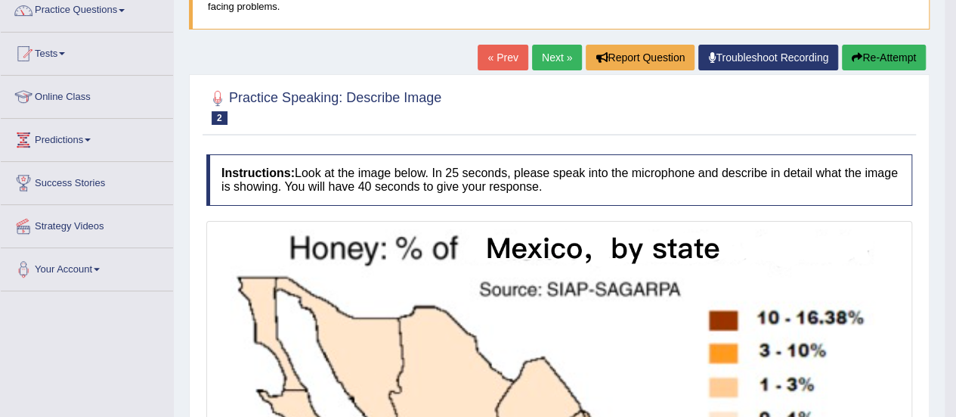
click at [892, 55] on button "Re-Attempt" at bounding box center [884, 58] width 84 height 26
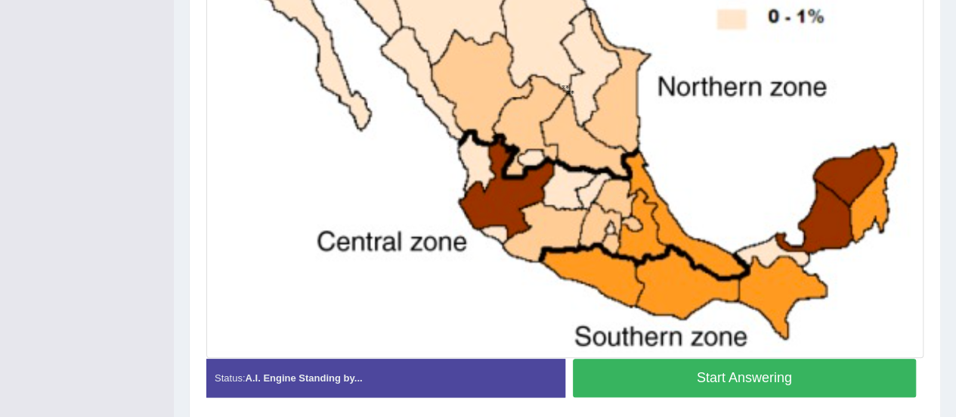
scroll to position [636, 0]
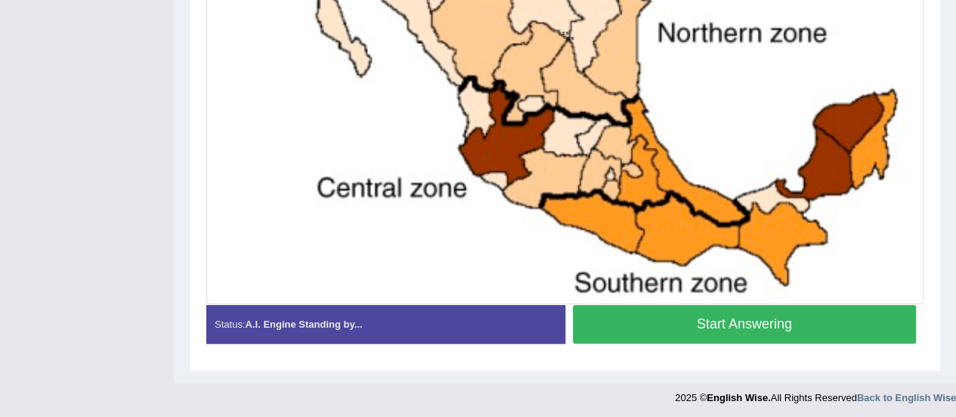
click at [743, 324] on button "Start Answering" at bounding box center [745, 324] width 344 height 39
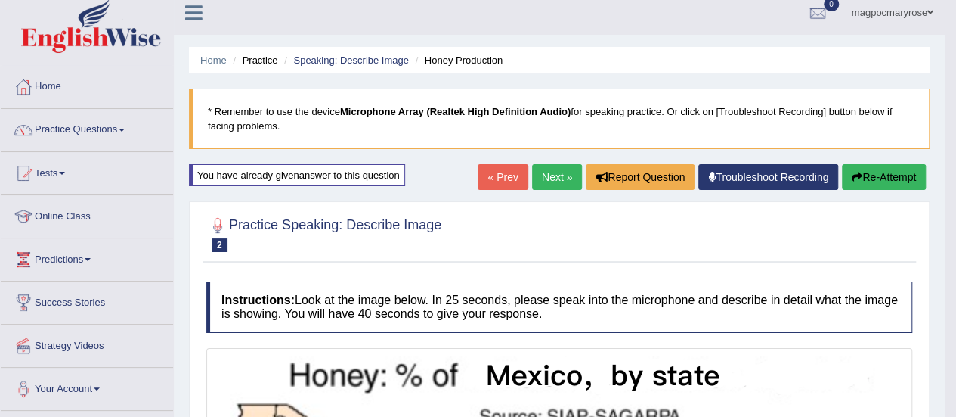
scroll to position [0, 0]
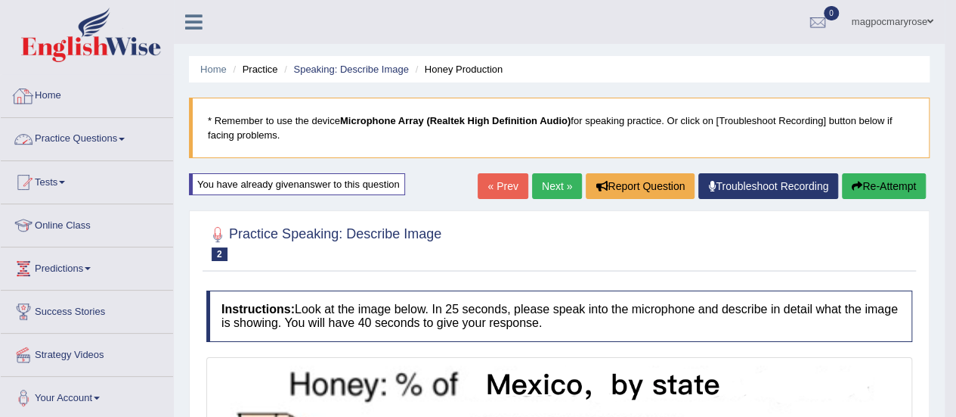
click at [104, 136] on link "Practice Questions" at bounding box center [87, 137] width 172 height 38
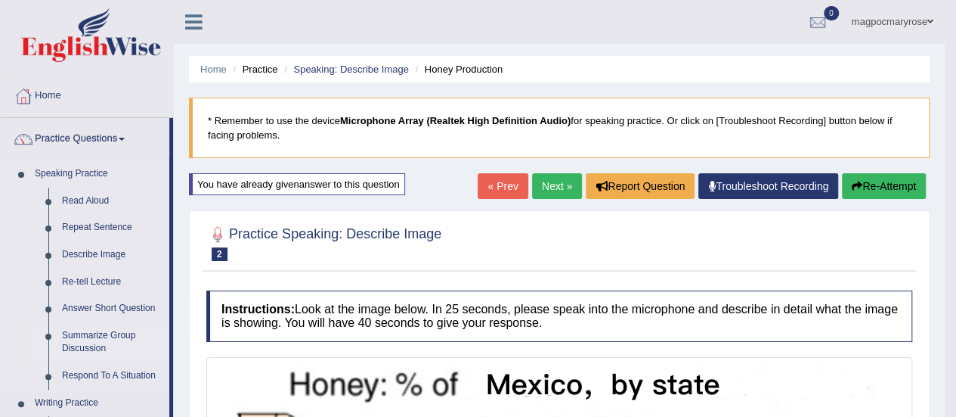
click at [93, 338] on link "Summarize Group Discussion" at bounding box center [112, 342] width 114 height 40
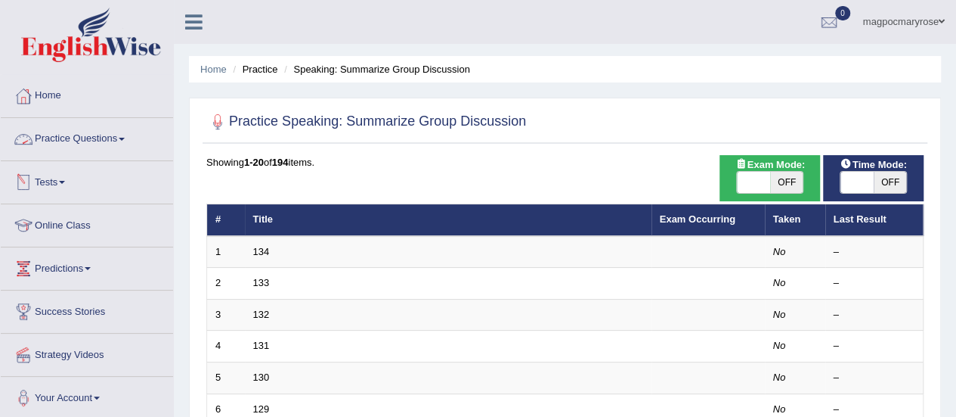
click at [99, 138] on link "Practice Questions" at bounding box center [87, 137] width 172 height 38
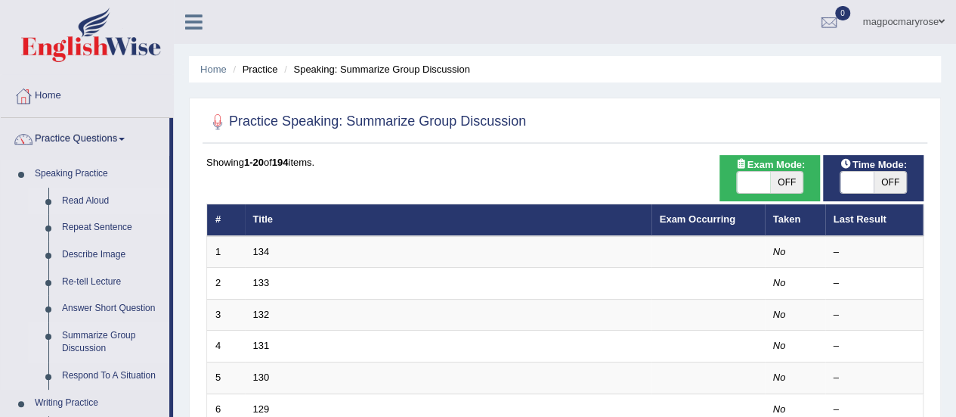
click at [84, 200] on link "Read Aloud" at bounding box center [112, 200] width 114 height 27
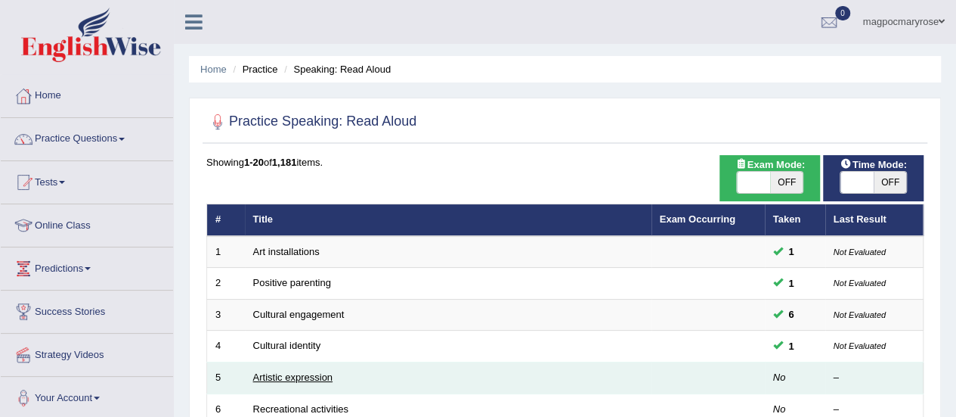
click at [319, 373] on link "Artistic expression" at bounding box center [292, 376] width 79 height 11
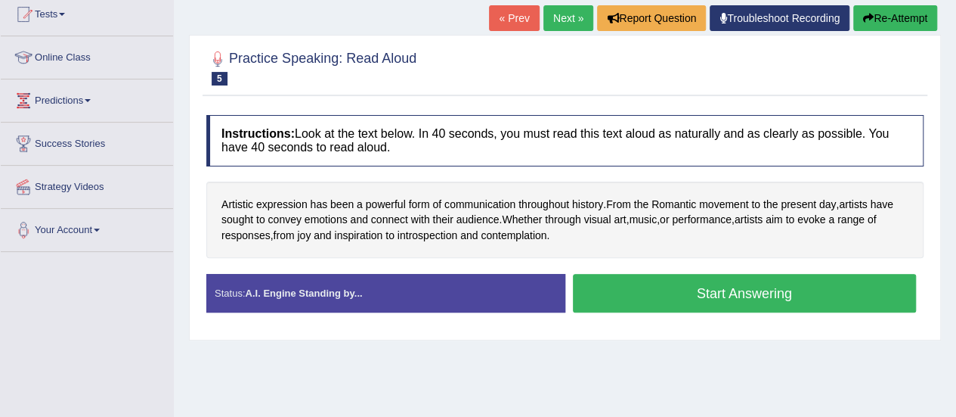
click at [956, 152] on html "Toggle navigation Home Practice Questions Speaking Practice Read Aloud Repeat S…" at bounding box center [478, 40] width 956 height 417
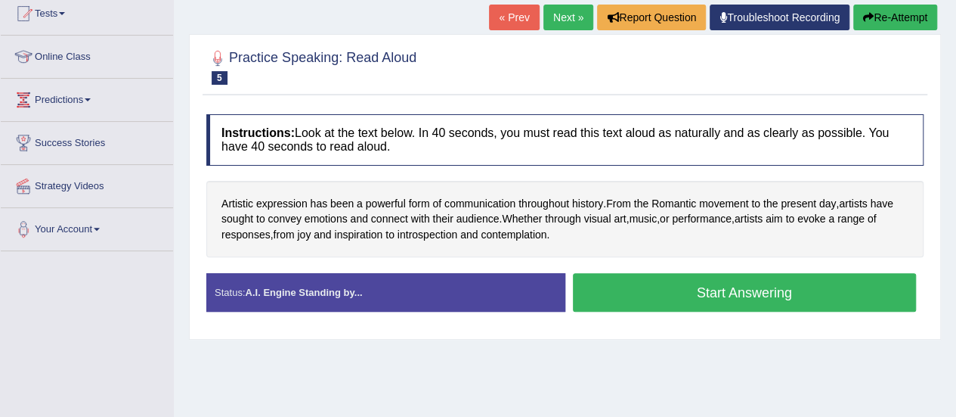
click at [743, 288] on button "Start Answering" at bounding box center [745, 292] width 344 height 39
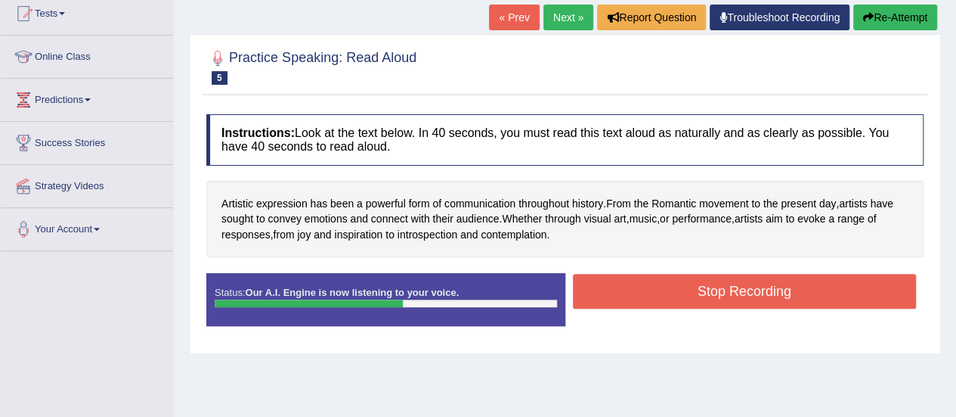
click at [743, 288] on button "Stop Recording" at bounding box center [745, 291] width 344 height 35
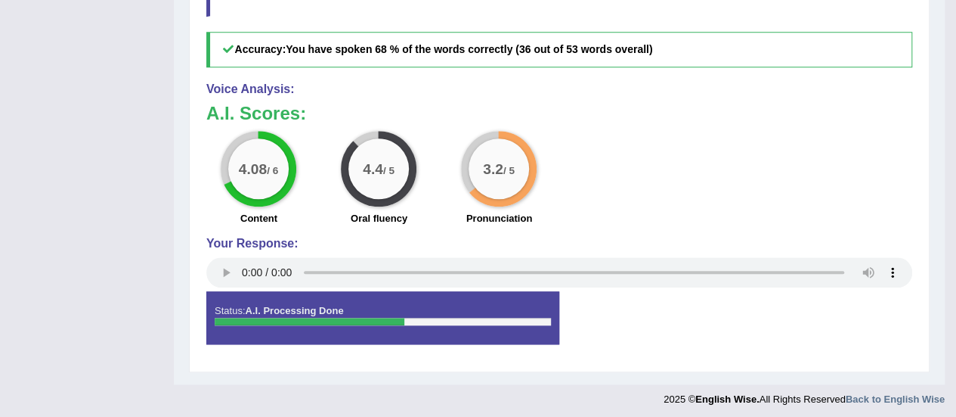
scroll to position [0, 0]
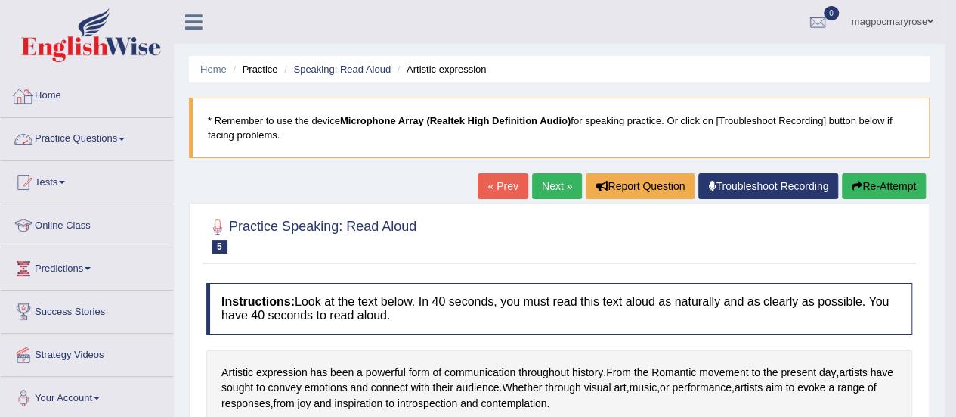
click at [98, 139] on link "Practice Questions" at bounding box center [87, 137] width 172 height 38
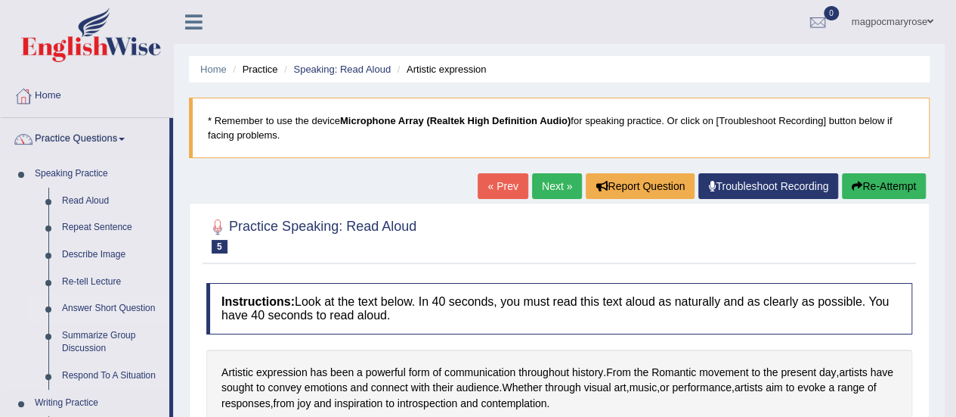
drag, startPoint x: 174, startPoint y: 233, endPoint x: 163, endPoint y: 302, distance: 69.6
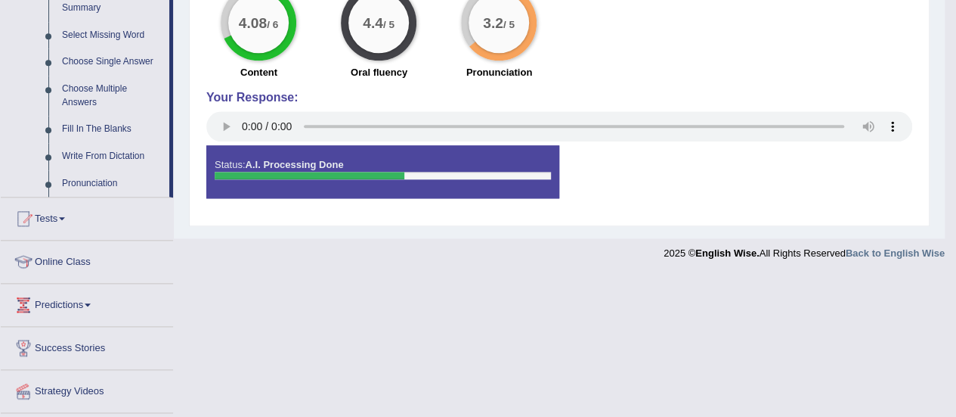
scroll to position [808, 0]
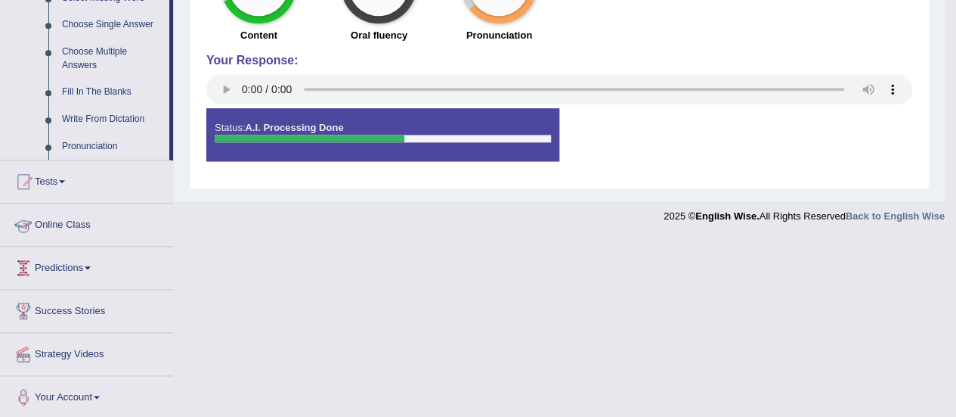
click at [73, 221] on link "Online Class" at bounding box center [87, 222] width 172 height 38
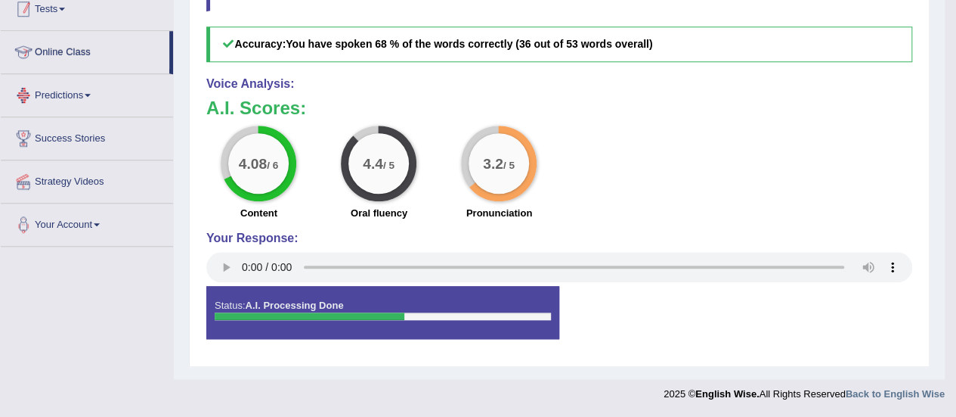
scroll to position [324, 0]
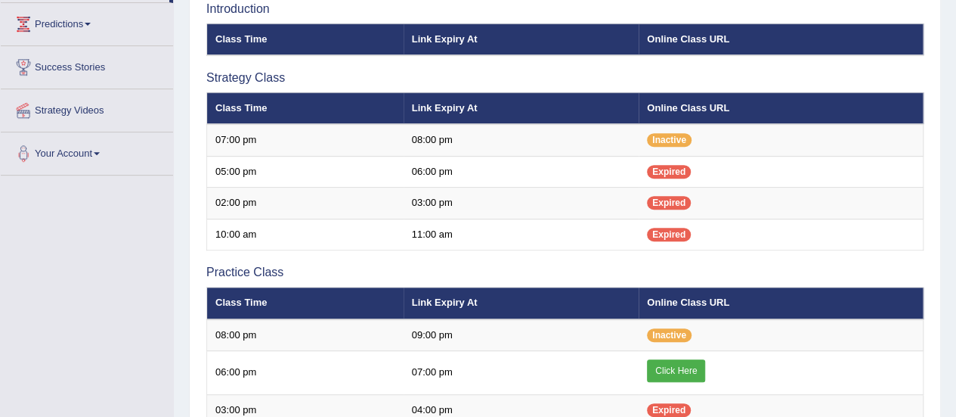
scroll to position [275, 0]
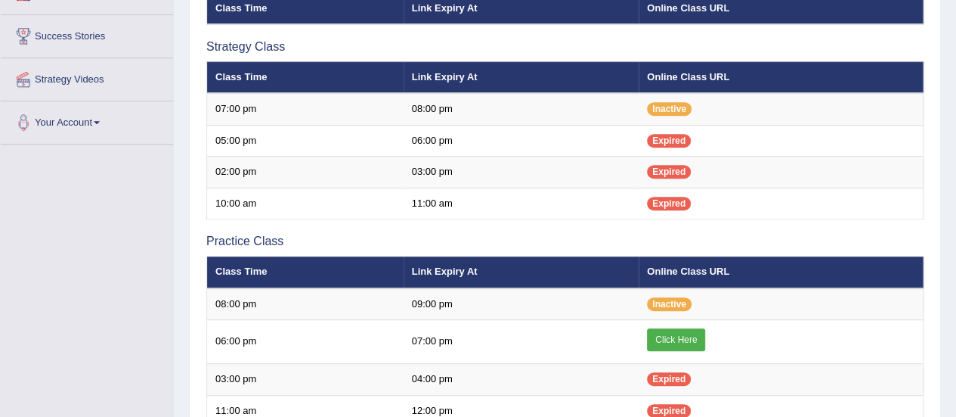
drag, startPoint x: 0, startPoint y: 0, endPoint x: 955, endPoint y: 234, distance: 983.2
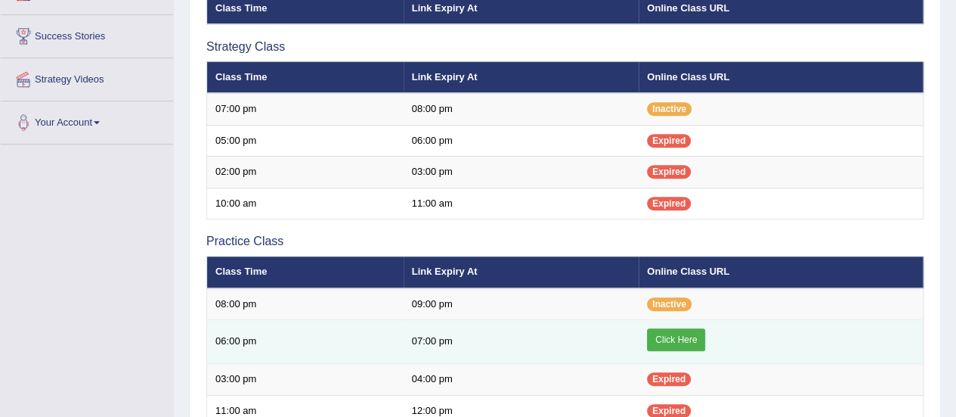
click at [671, 341] on link "Click Here" at bounding box center [676, 339] width 58 height 23
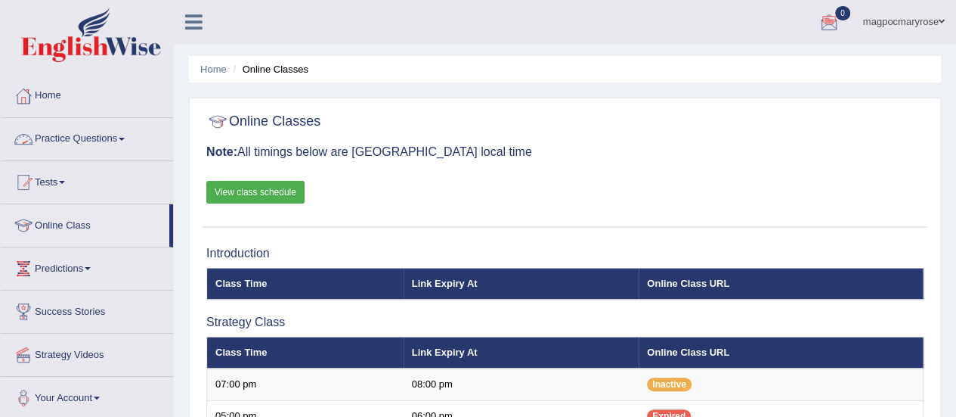
click at [82, 132] on link "Practice Questions" at bounding box center [87, 137] width 172 height 38
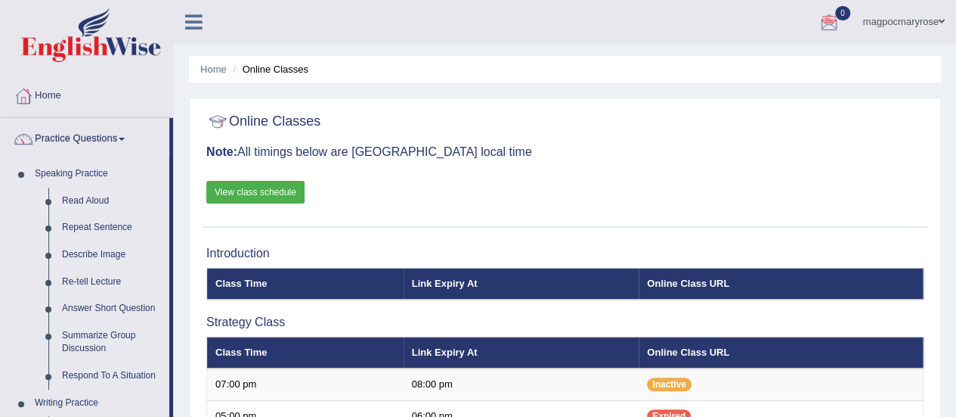
click at [85, 197] on link "Read Aloud" at bounding box center [112, 200] width 114 height 27
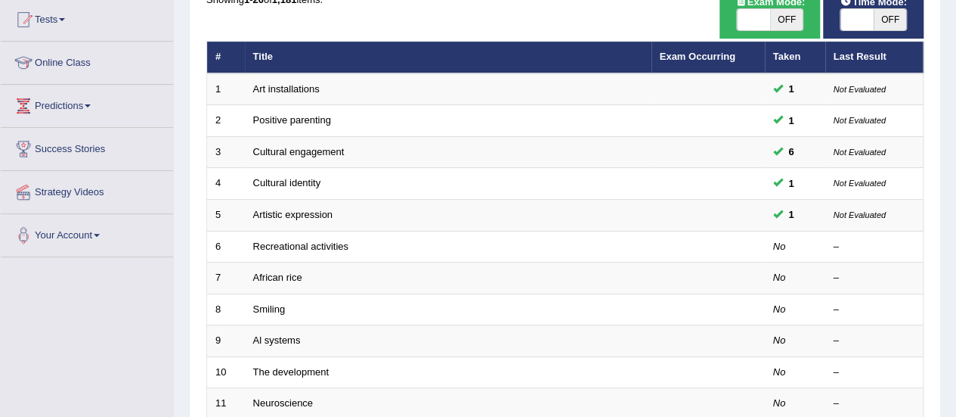
scroll to position [160, 0]
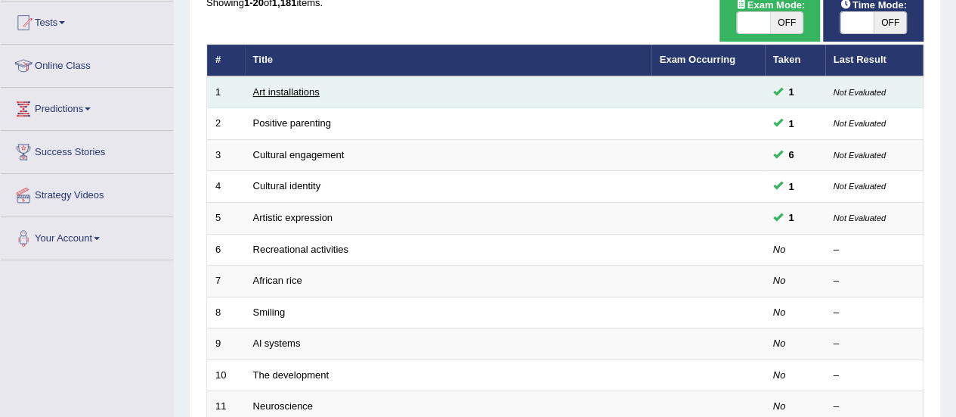
click at [302, 92] on link "Art installations" at bounding box center [286, 91] width 67 height 11
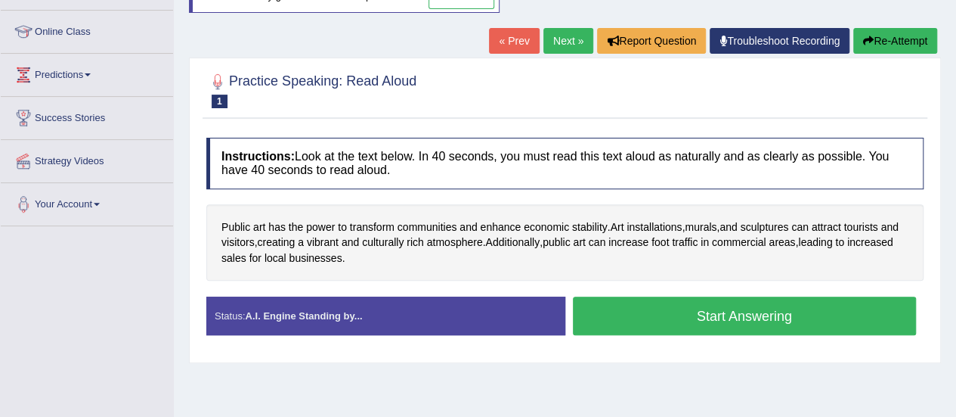
scroll to position [197, 0]
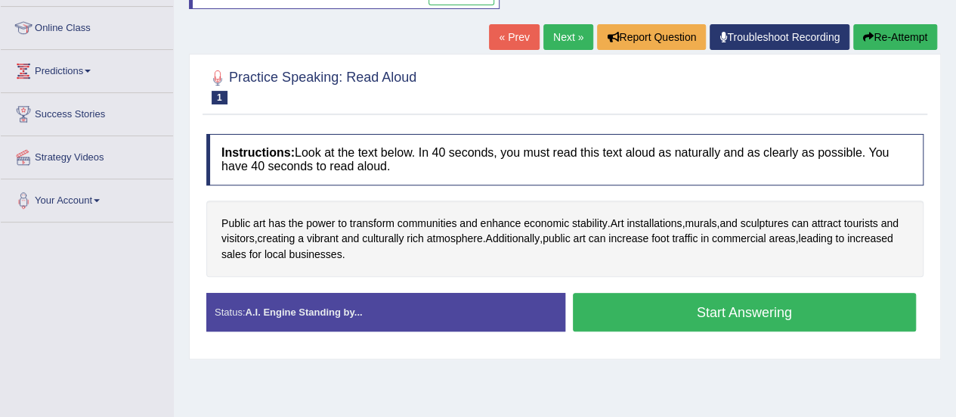
drag, startPoint x: 0, startPoint y: 0, endPoint x: 967, endPoint y: 149, distance: 978.3
click at [956, 149] on html "Toggle navigation Home Practice Questions Speaking Practice Read Aloud Repeat S…" at bounding box center [478, 11] width 956 height 417
click at [694, 306] on button "Start Answering" at bounding box center [745, 312] width 344 height 39
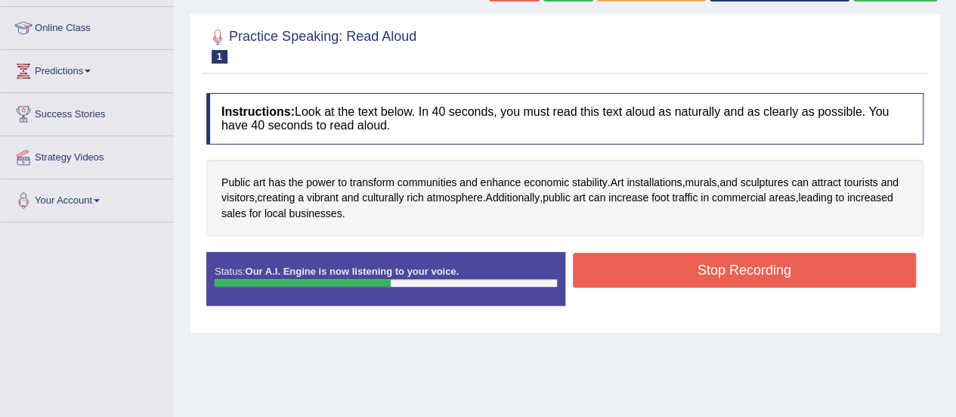
click at [665, 274] on button "Stop Recording" at bounding box center [745, 270] width 344 height 35
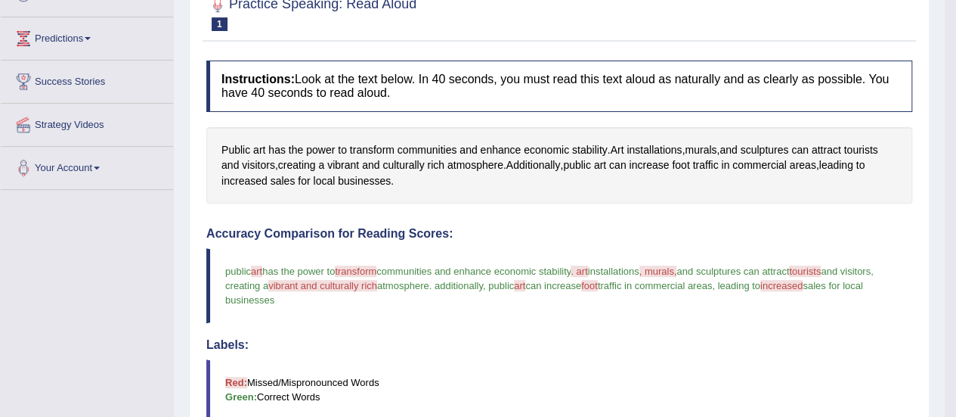
scroll to position [0, 0]
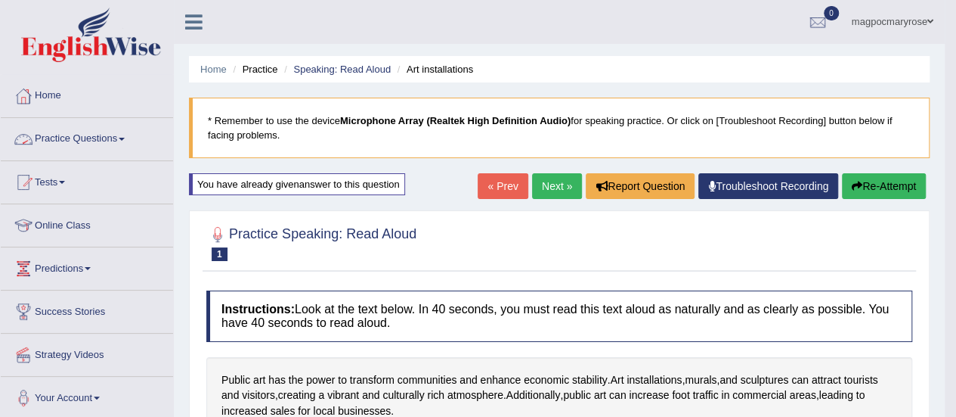
click at [94, 136] on link "Practice Questions" at bounding box center [87, 137] width 172 height 38
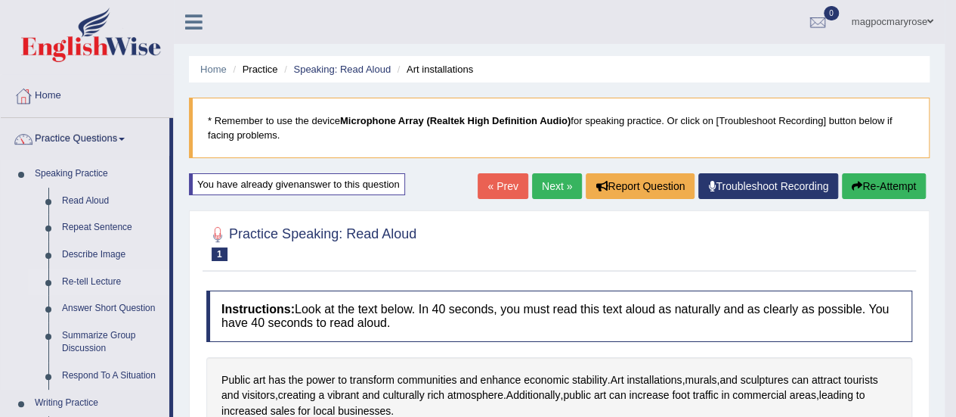
click at [103, 283] on link "Re-tell Lecture" at bounding box center [112, 281] width 114 height 27
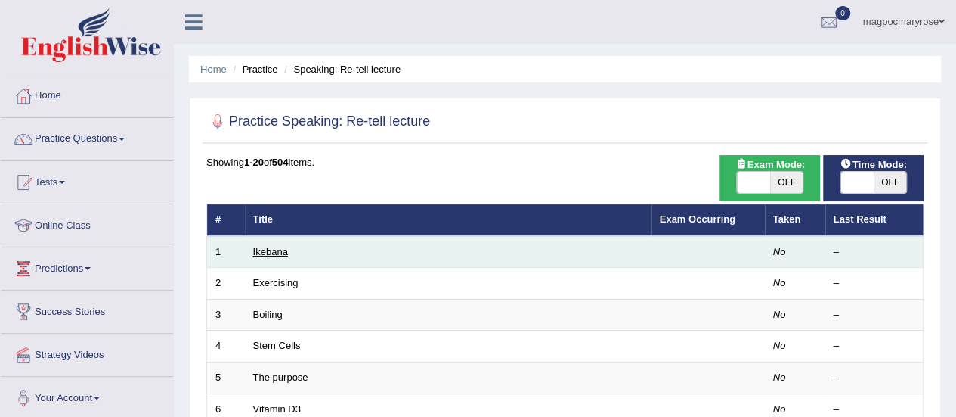
click at [268, 252] on link "Ikebana" at bounding box center [270, 251] width 35 height 11
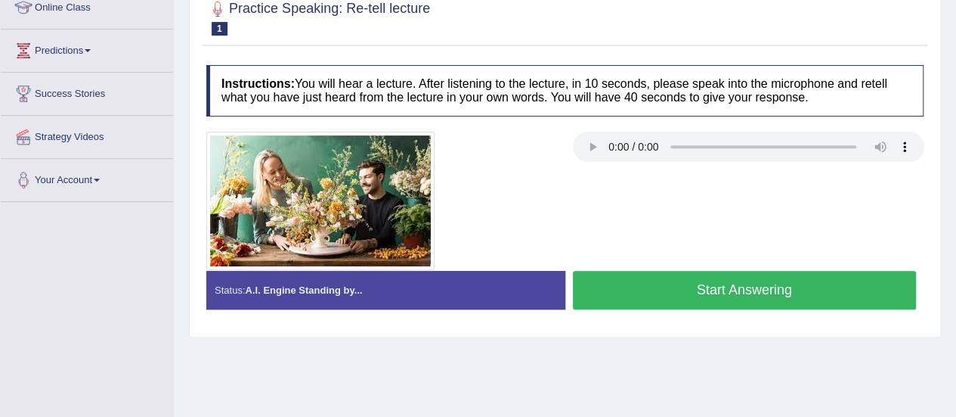
scroll to position [213, 0]
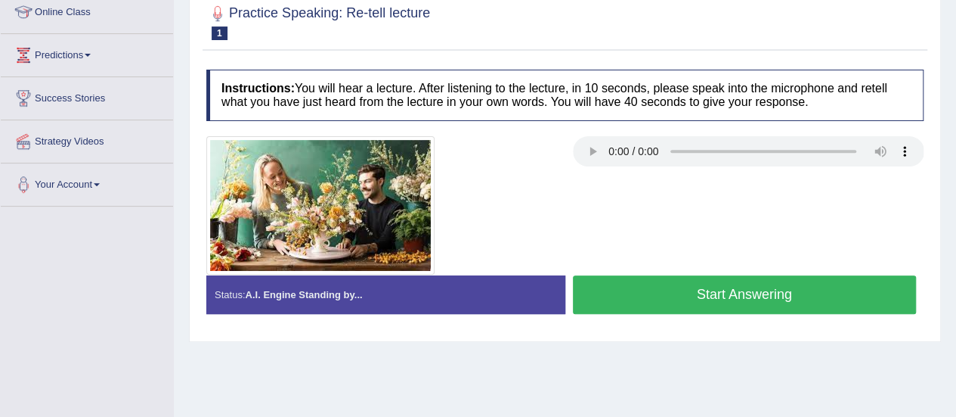
click at [645, 308] on button "Start Answering" at bounding box center [745, 294] width 344 height 39
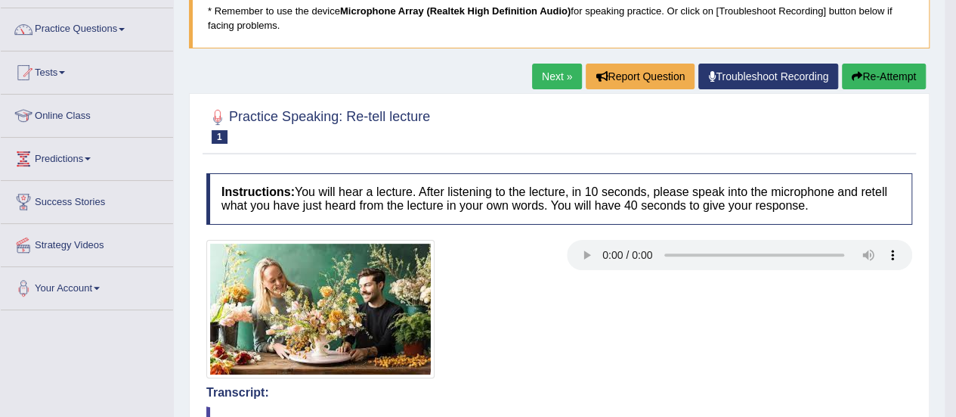
scroll to position [60, 0]
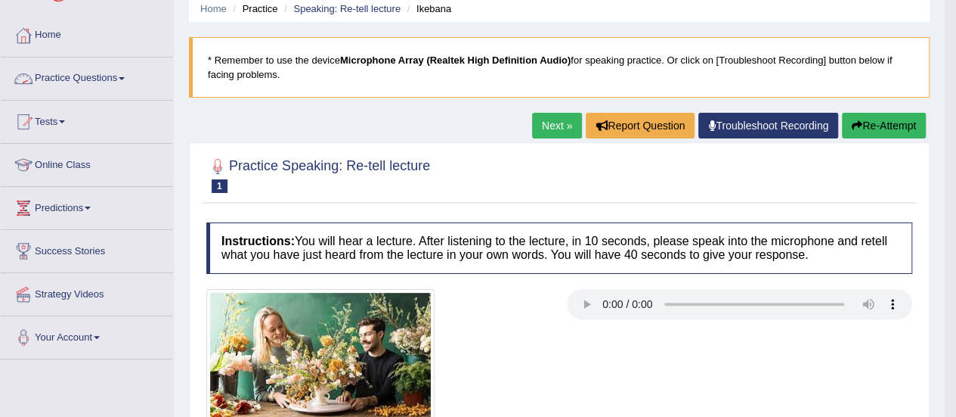
click at [128, 81] on link "Practice Questions" at bounding box center [87, 76] width 172 height 38
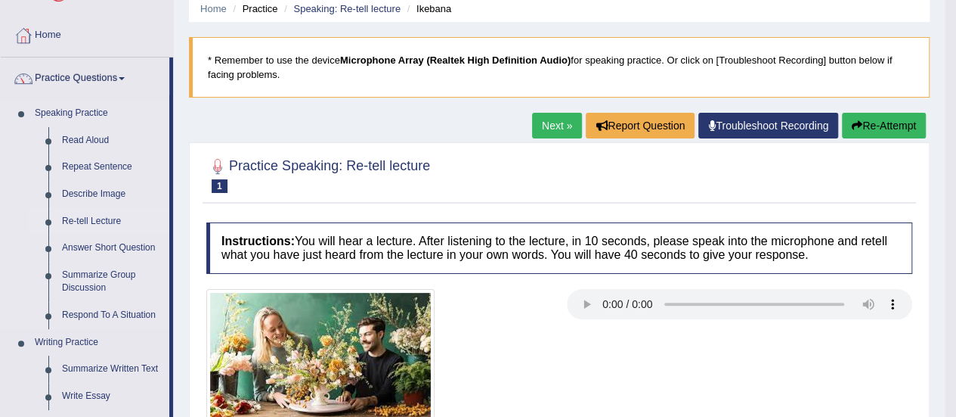
click at [109, 218] on link "Re-tell Lecture" at bounding box center [112, 221] width 114 height 27
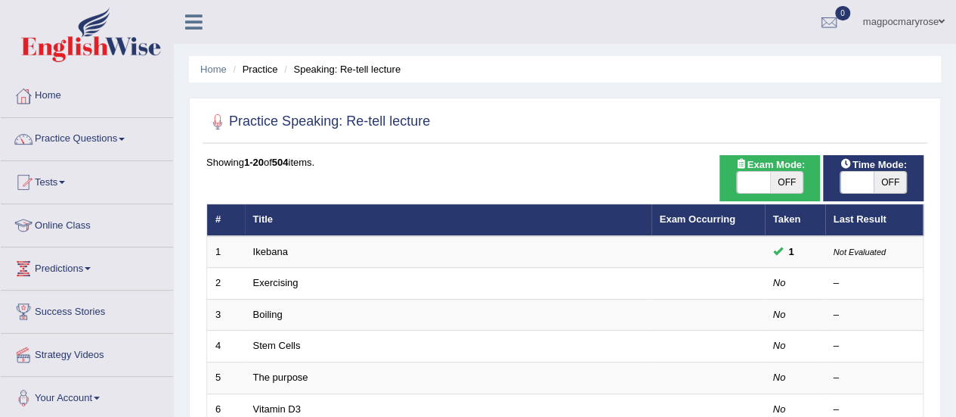
click at [95, 138] on link "Practice Questions" at bounding box center [87, 137] width 172 height 38
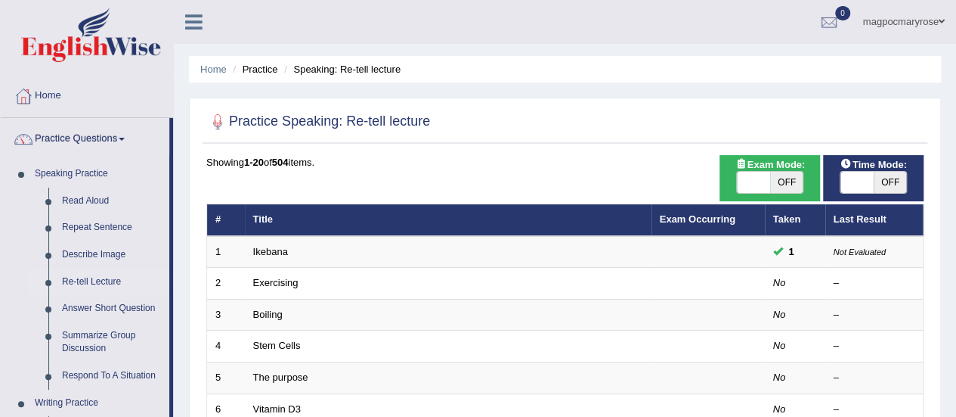
drag, startPoint x: 177, startPoint y: 179, endPoint x: 174, endPoint y: 217, distance: 37.9
click at [69, 303] on link "Answer Short Question" at bounding box center [112, 308] width 114 height 27
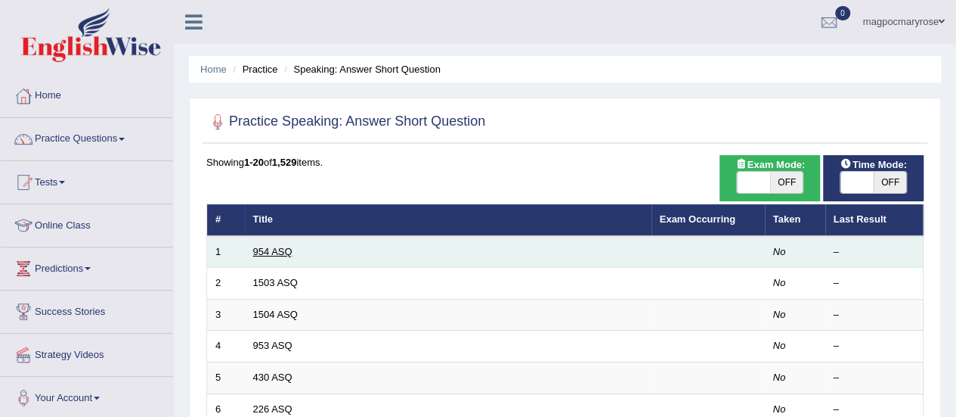
click at [283, 251] on link "954 ASQ" at bounding box center [272, 251] width 39 height 11
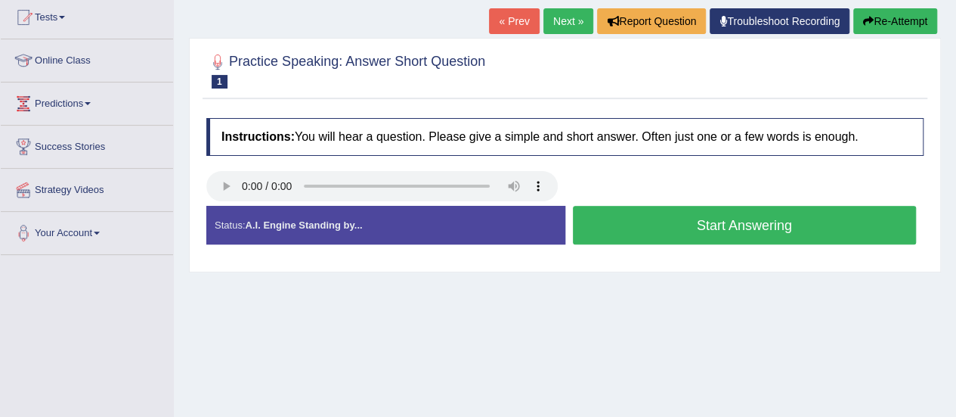
scroll to position [156, 0]
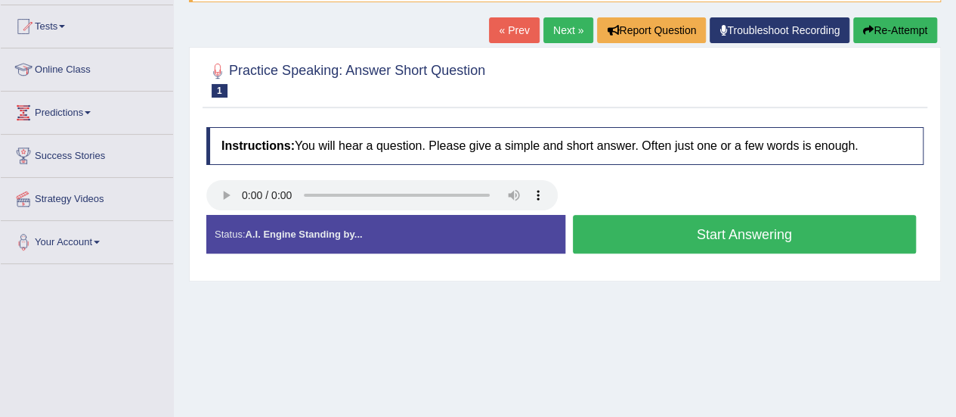
click at [647, 241] on button "Start Answering" at bounding box center [745, 234] width 344 height 39
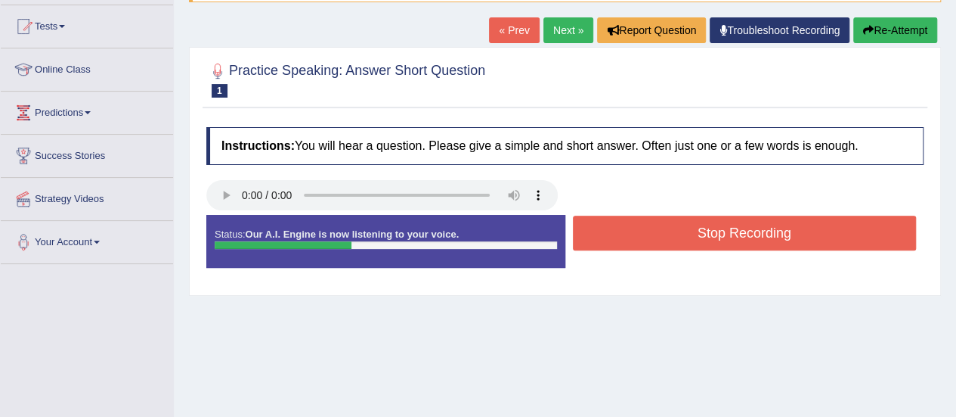
click at [618, 233] on button "Stop Recording" at bounding box center [745, 232] width 344 height 35
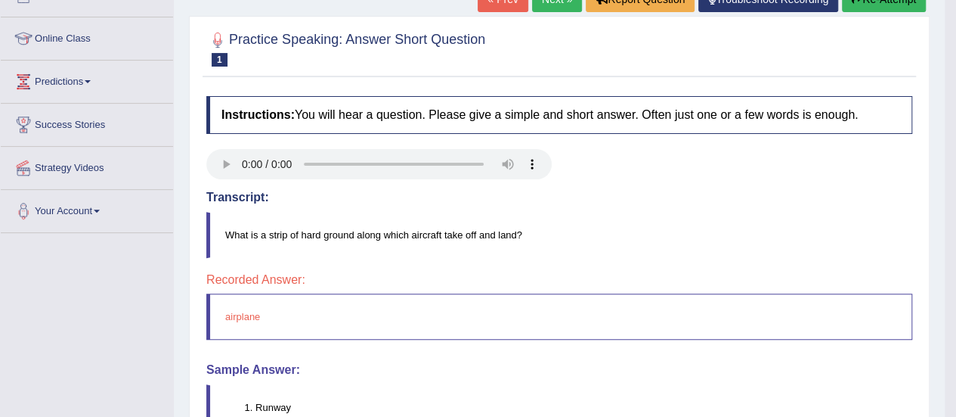
scroll to position [178, 0]
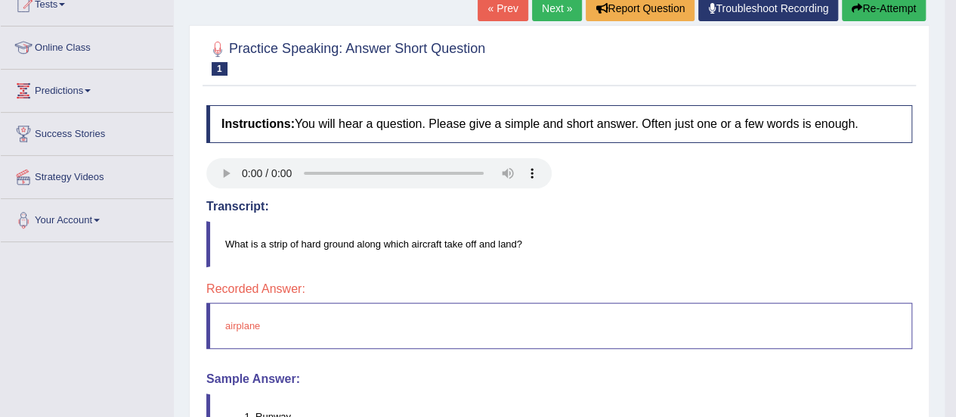
click at [849, 13] on button "Re-Attempt" at bounding box center [884, 8] width 84 height 26
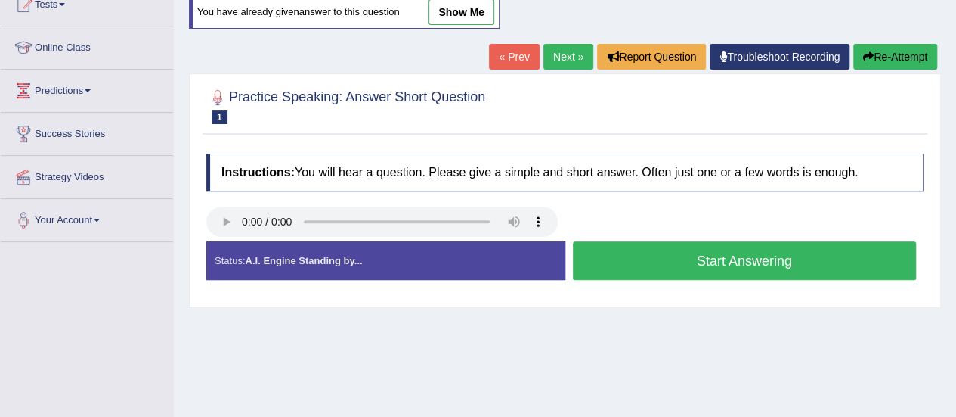
click at [634, 256] on button "Start Answering" at bounding box center [745, 260] width 344 height 39
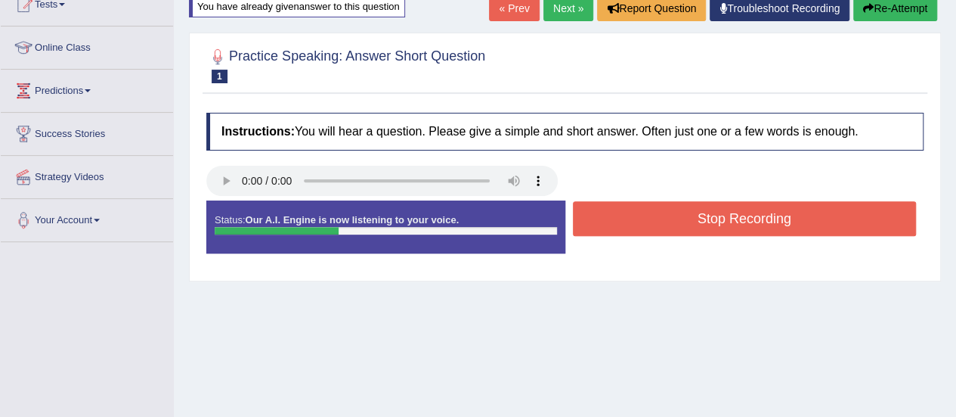
click at [621, 214] on button "Stop Recording" at bounding box center [745, 218] width 344 height 35
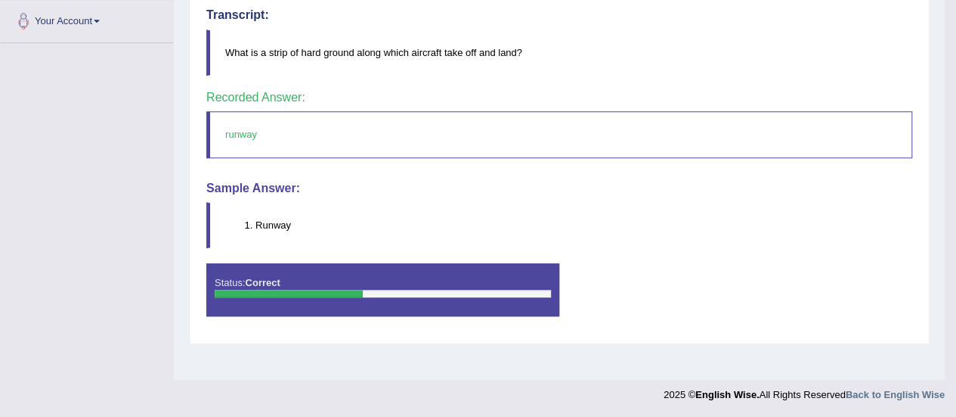
scroll to position [27, 0]
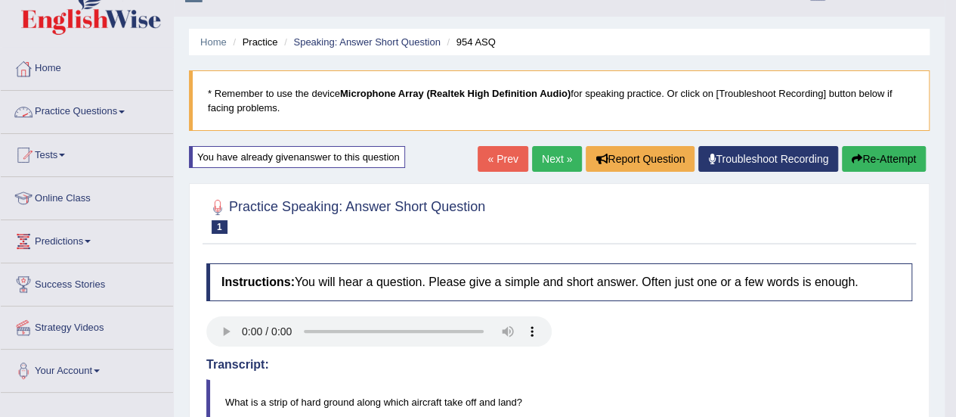
click at [56, 111] on link "Practice Questions" at bounding box center [87, 110] width 172 height 38
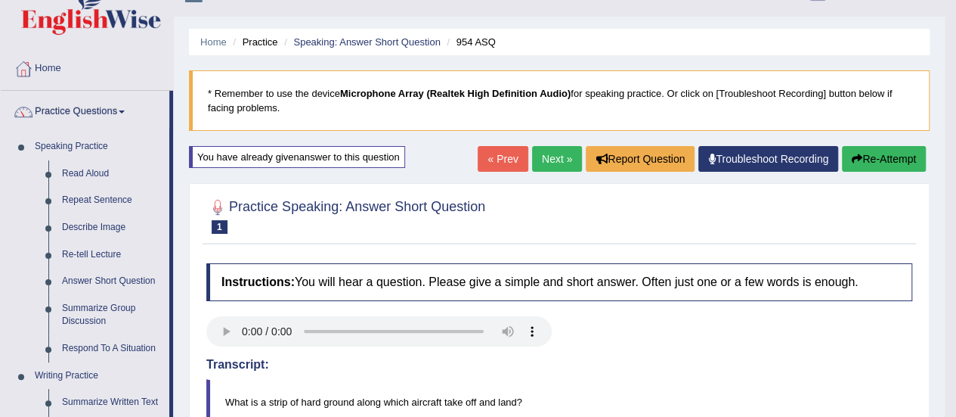
drag, startPoint x: 180, startPoint y: 179, endPoint x: 191, endPoint y: 249, distance: 71.1
click at [191, 249] on div "Home Practice Speaking: Answer Short Question 954 ASQ * Remember to use the dev…" at bounding box center [559, 351] width 771 height 756
drag, startPoint x: 169, startPoint y: 316, endPoint x: 169, endPoint y: 340, distance: 24.2
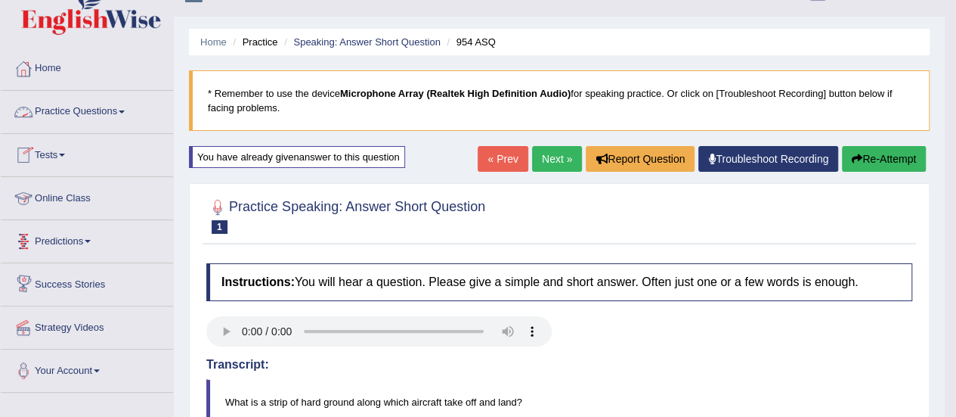
click at [124, 111] on span at bounding box center [122, 111] width 6 height 3
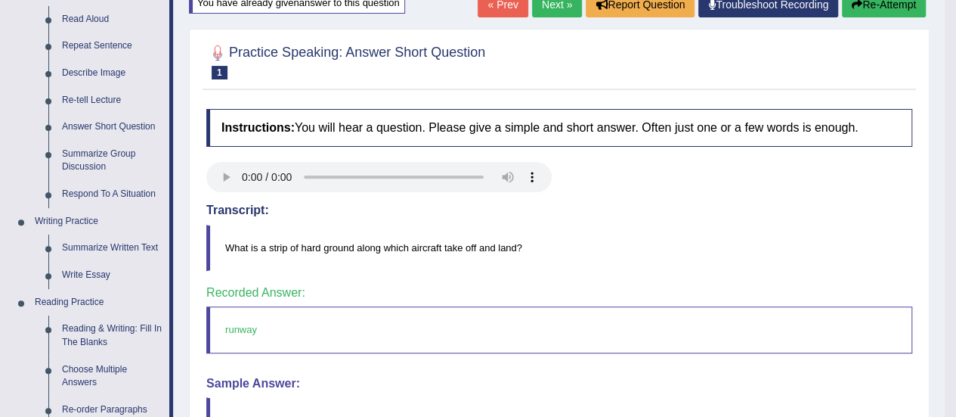
scroll to position [186, 0]
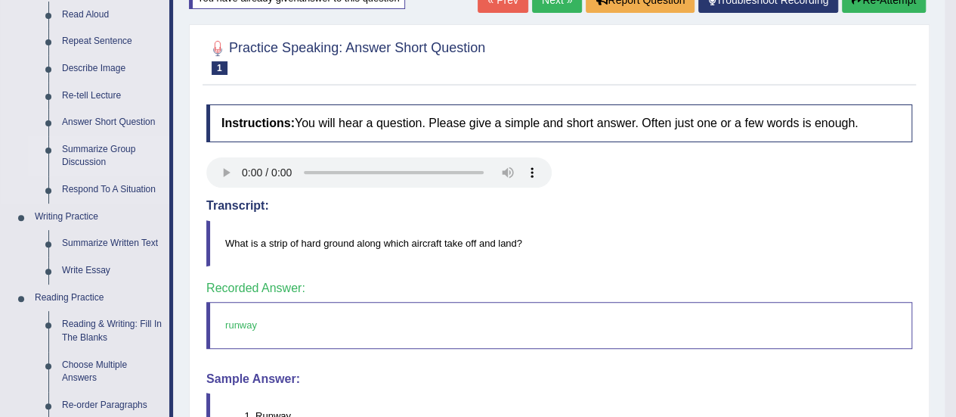
click at [76, 143] on link "Summarize Group Discussion" at bounding box center [112, 156] width 114 height 40
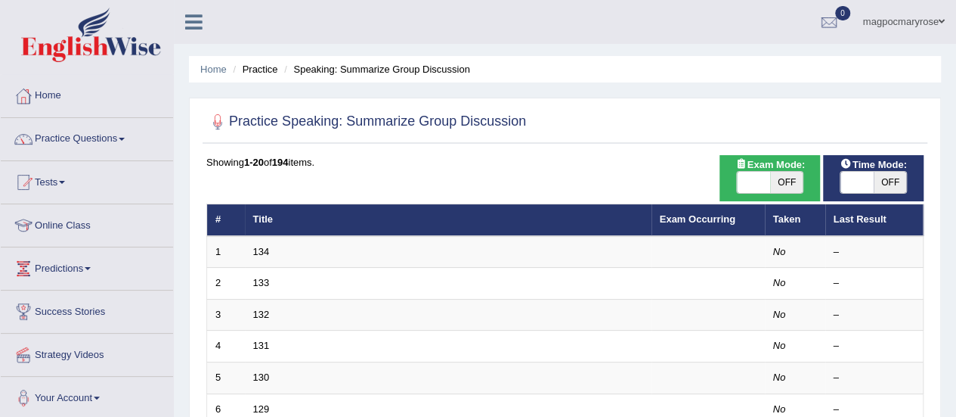
click at [256, 250] on link "134" at bounding box center [261, 251] width 17 height 11
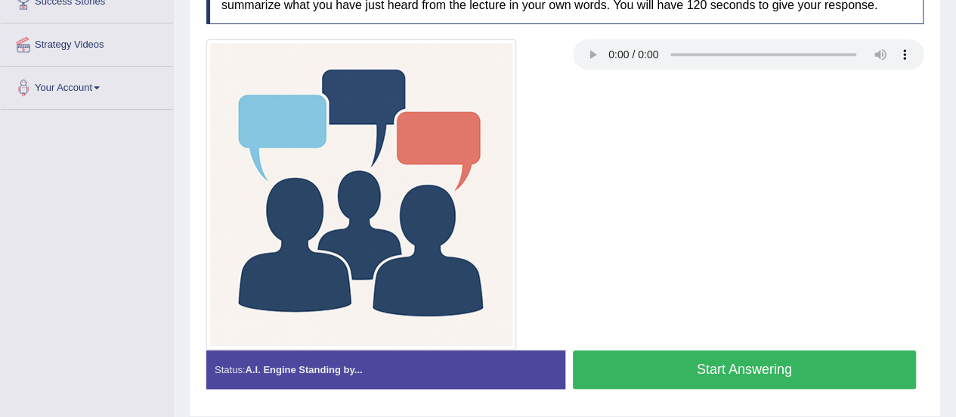
scroll to position [336, 0]
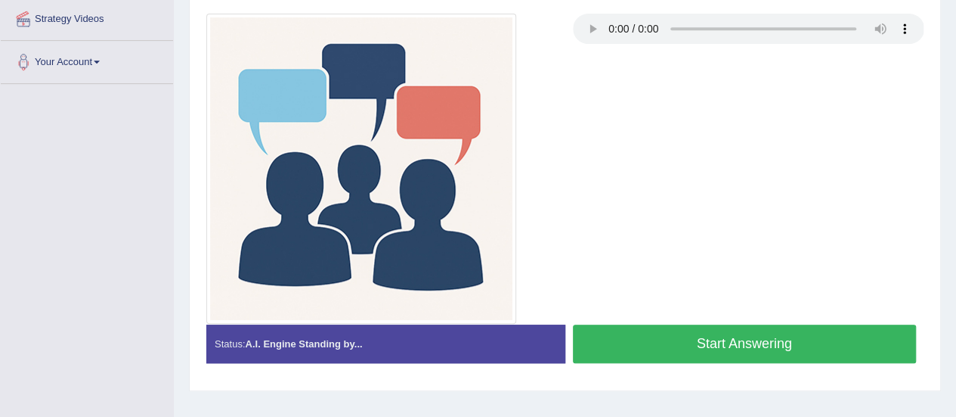
click at [774, 339] on button "Start Answering" at bounding box center [745, 343] width 344 height 39
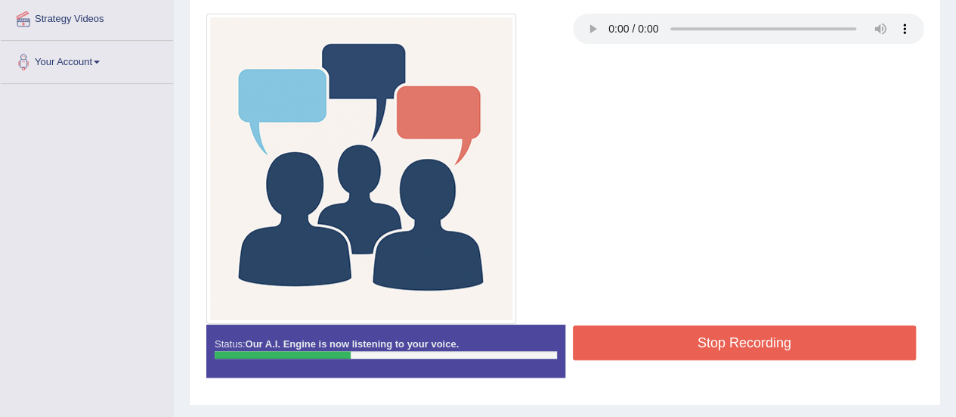
click at [871, 332] on button "Stop Recording" at bounding box center [745, 342] width 344 height 35
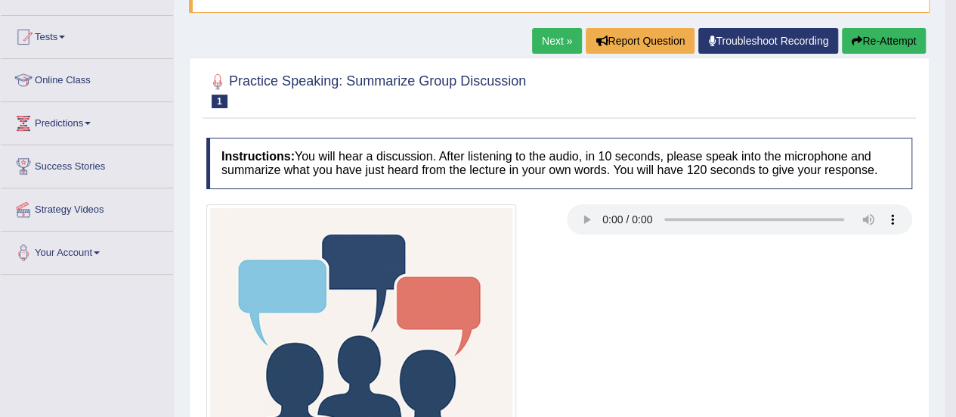
scroll to position [144, 0]
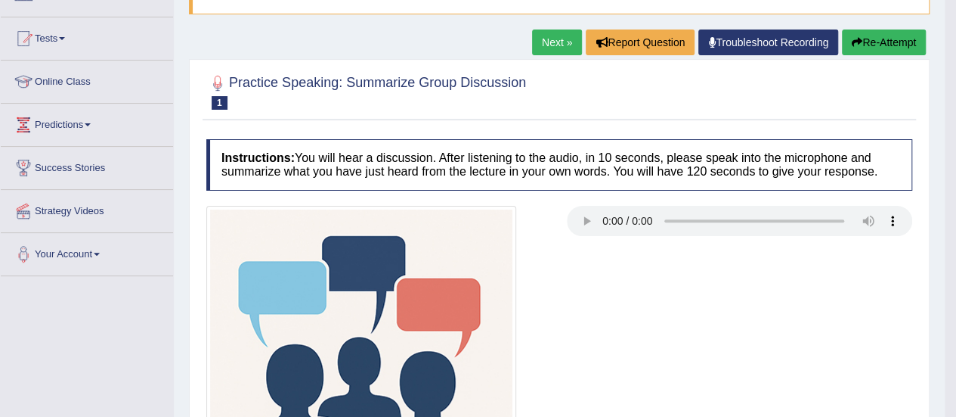
click at [894, 40] on button "Re-Attempt" at bounding box center [884, 42] width 84 height 26
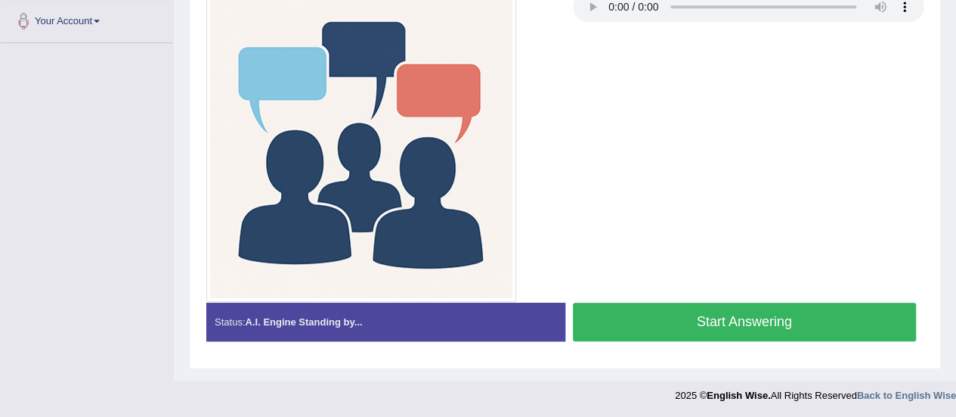
click at [774, 309] on button "Start Answering" at bounding box center [745, 321] width 344 height 39
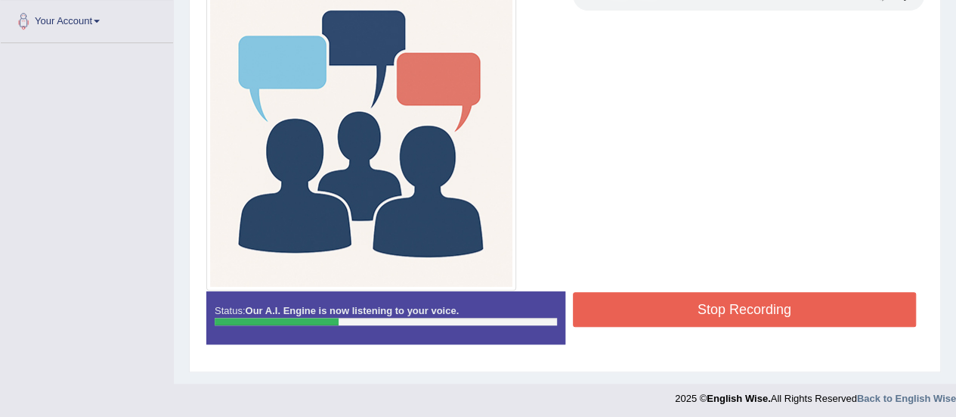
click at [774, 309] on button "Stop Recording" at bounding box center [745, 309] width 344 height 35
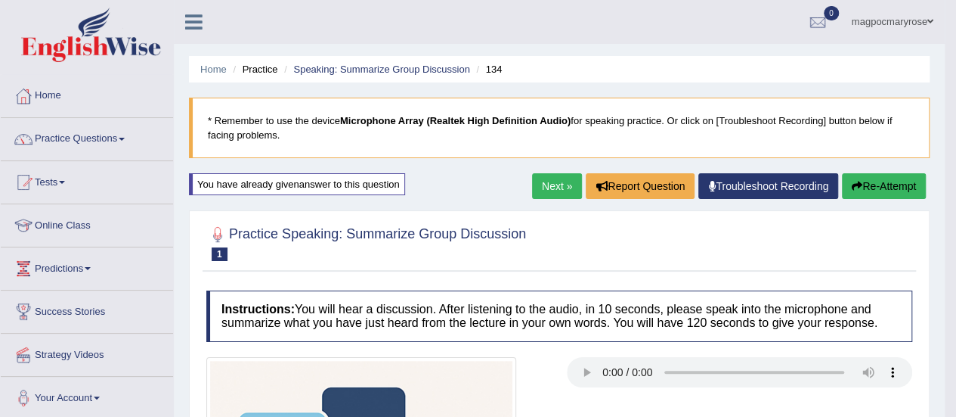
click at [956, 91] on body "Toggle navigation Home Practice Questions Speaking Practice Read Aloud Repeat S…" at bounding box center [478, 208] width 956 height 417
click at [91, 137] on link "Practice Questions" at bounding box center [87, 137] width 172 height 38
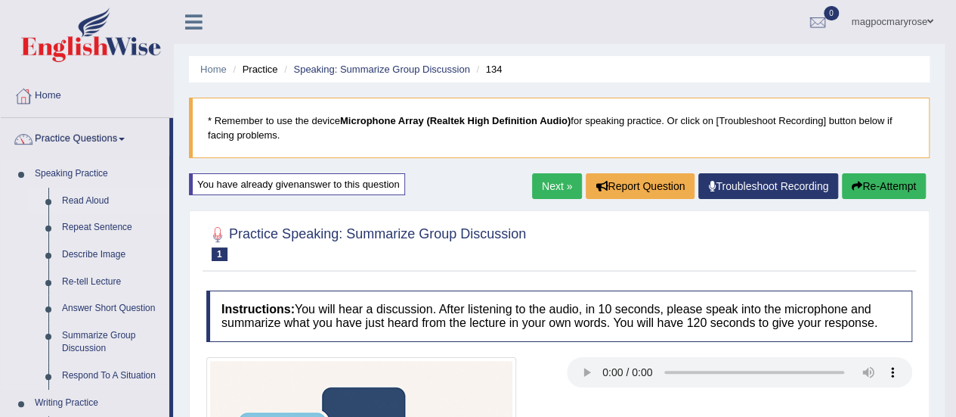
drag, startPoint x: 172, startPoint y: 197, endPoint x: 168, endPoint y: 209, distance: 12.9
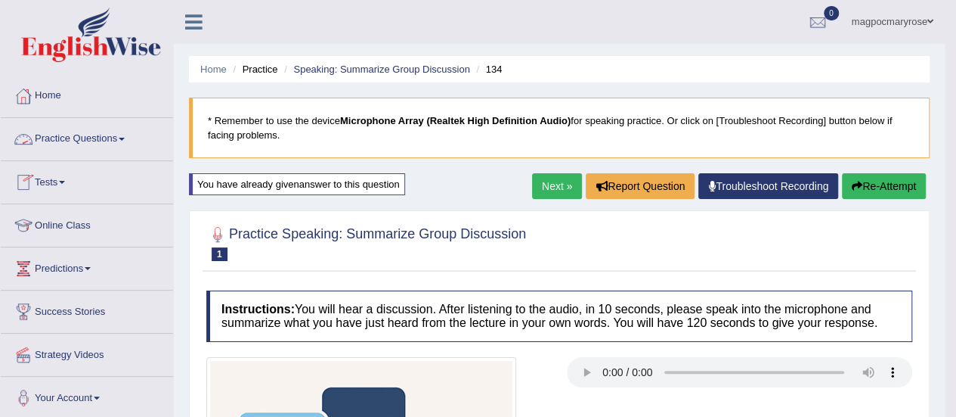
click at [124, 135] on link "Practice Questions" at bounding box center [87, 137] width 172 height 38
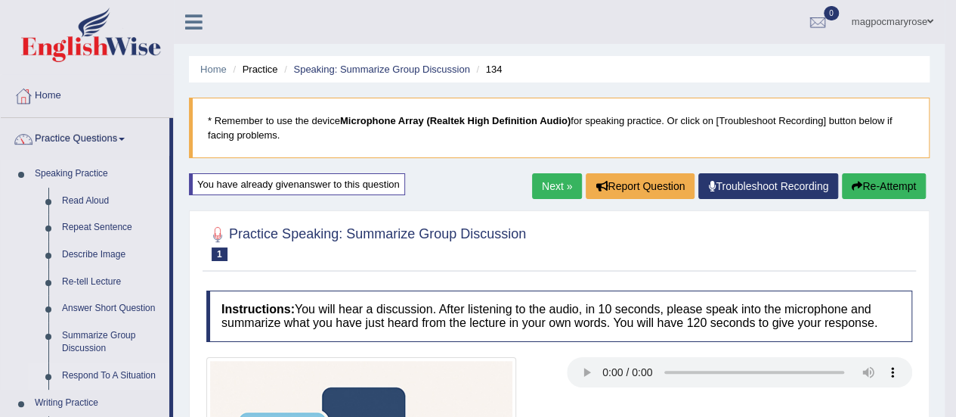
click at [76, 377] on link "Respond To A Situation" at bounding box center [112, 375] width 114 height 27
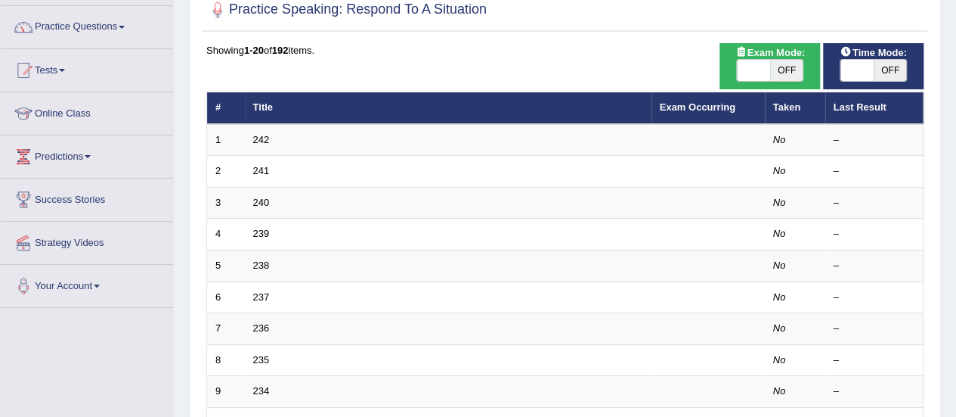
scroll to position [94, 0]
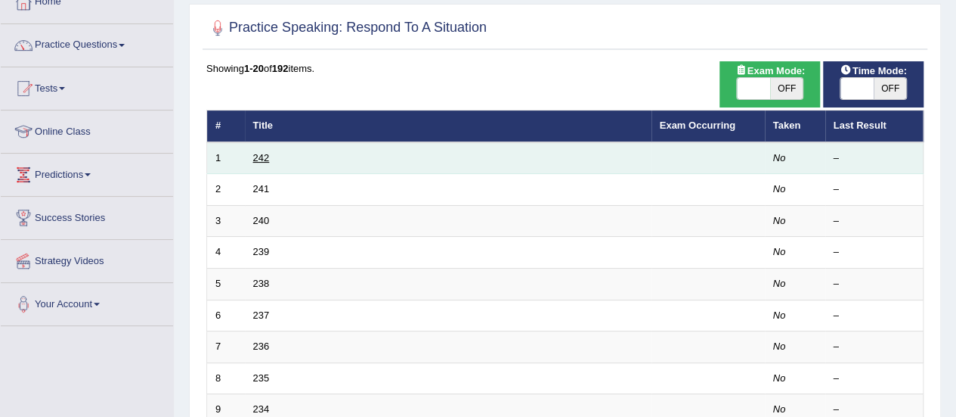
click at [256, 152] on link "242" at bounding box center [261, 157] width 17 height 11
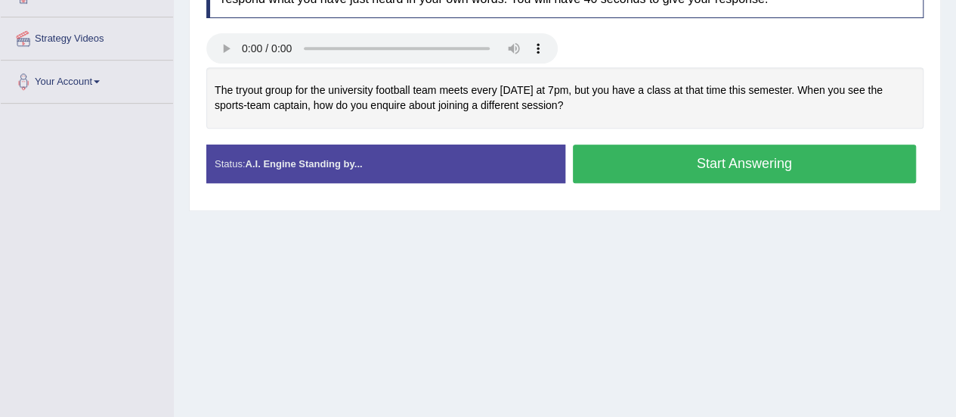
scroll to position [314, 0]
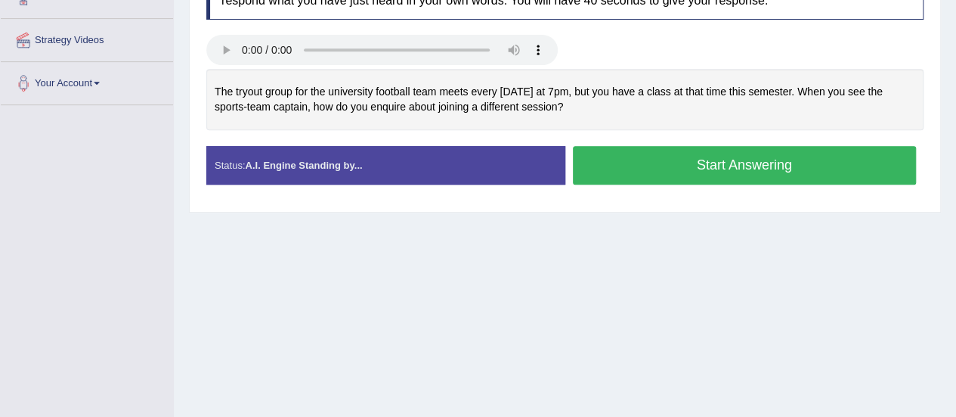
click at [646, 157] on button "Start Answering" at bounding box center [745, 165] width 344 height 39
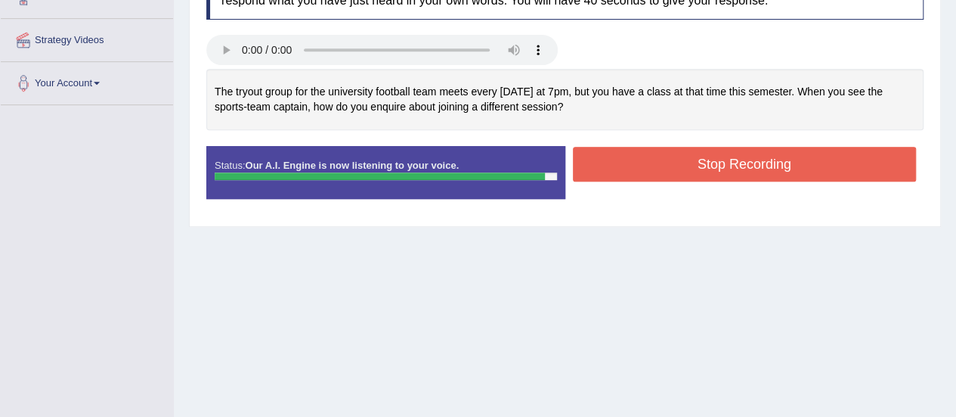
click at [646, 157] on button "Stop Recording" at bounding box center [745, 164] width 344 height 35
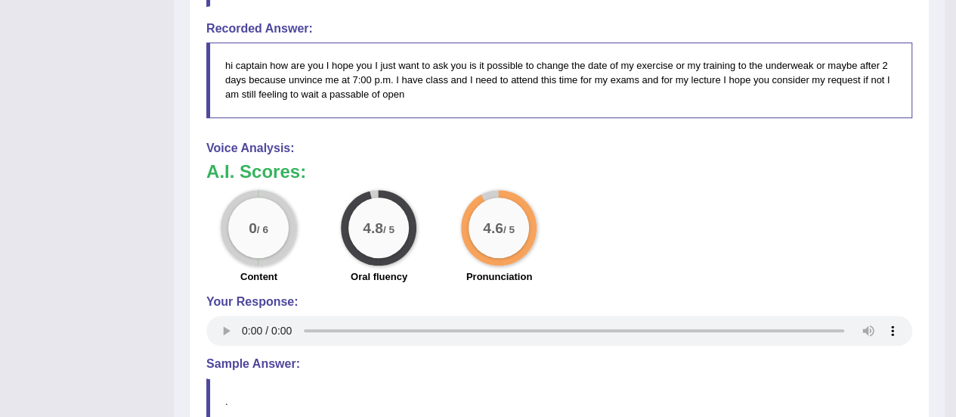
scroll to position [0, 0]
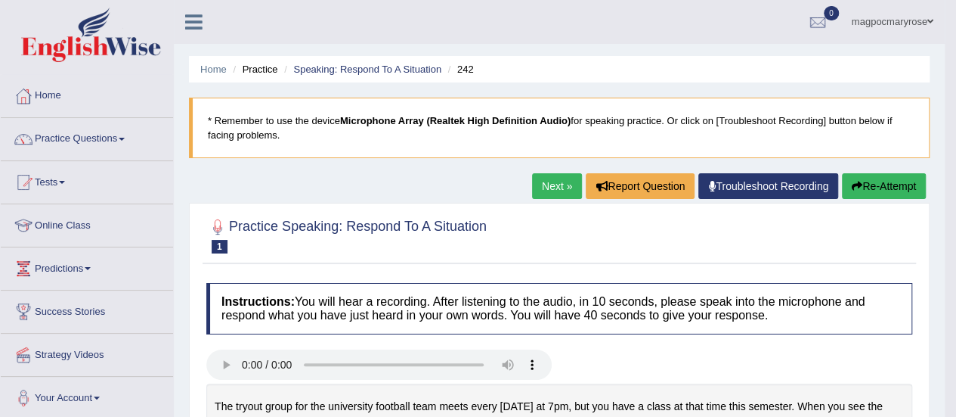
click at [122, 137] on link "Practice Questions" at bounding box center [87, 137] width 172 height 38
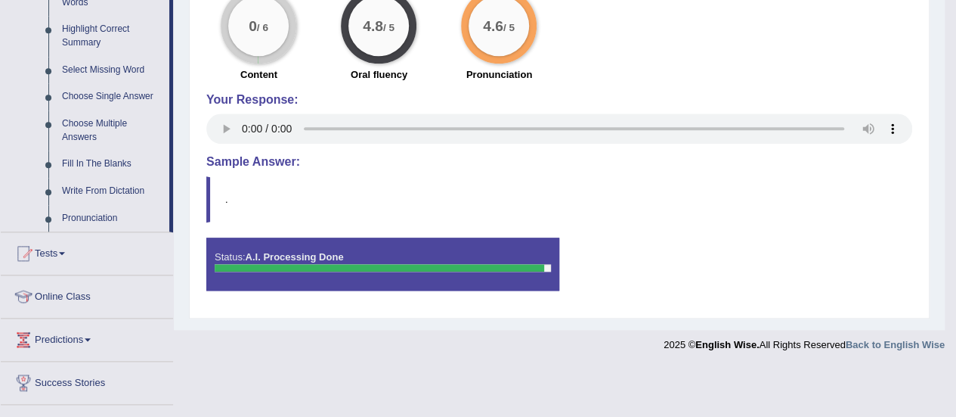
scroll to position [808, 0]
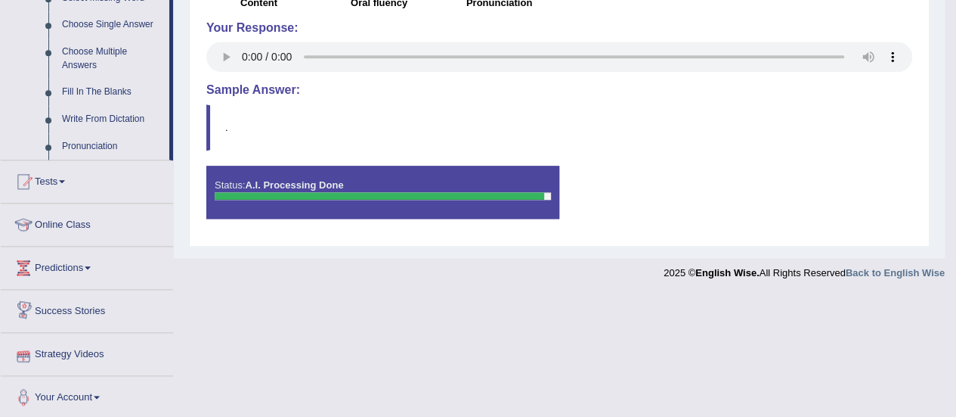
click at [62, 349] on link "Strategy Videos" at bounding box center [87, 352] width 172 height 38
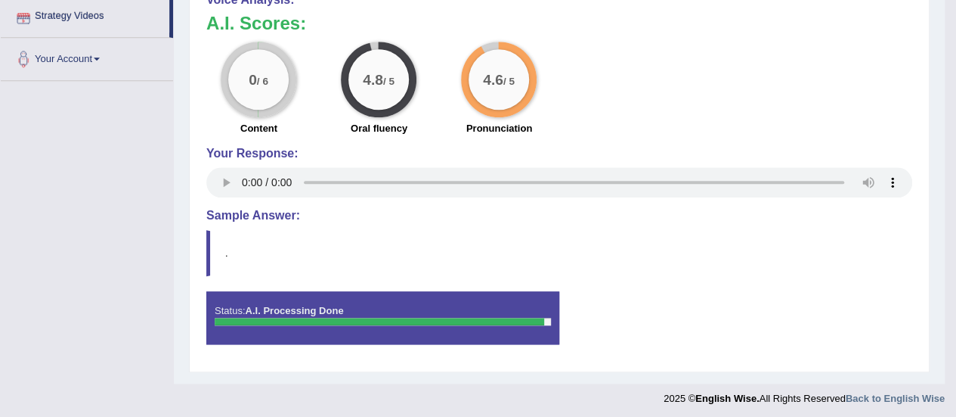
scroll to position [384, 0]
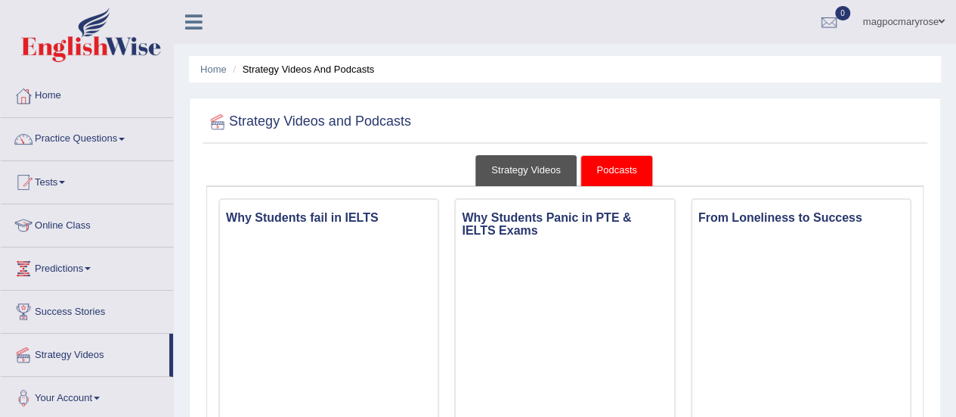
click at [528, 166] on link "Strategy Videos" at bounding box center [526, 170] width 101 height 31
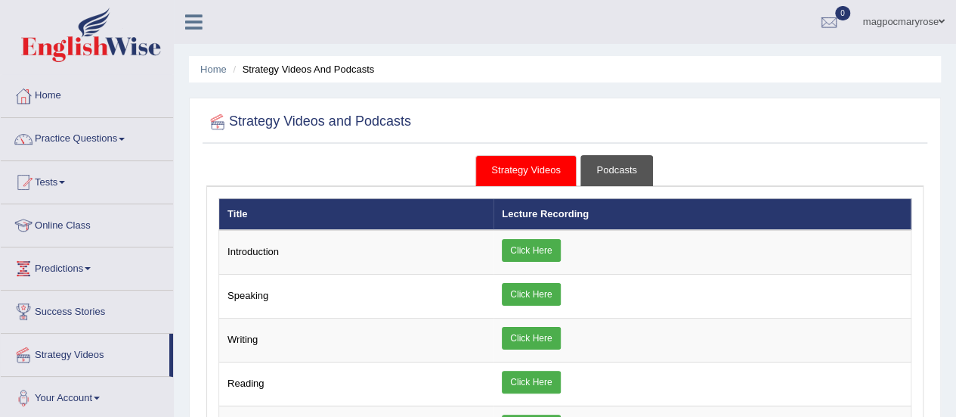
click at [636, 173] on link "Podcasts" at bounding box center [617, 170] width 72 height 31
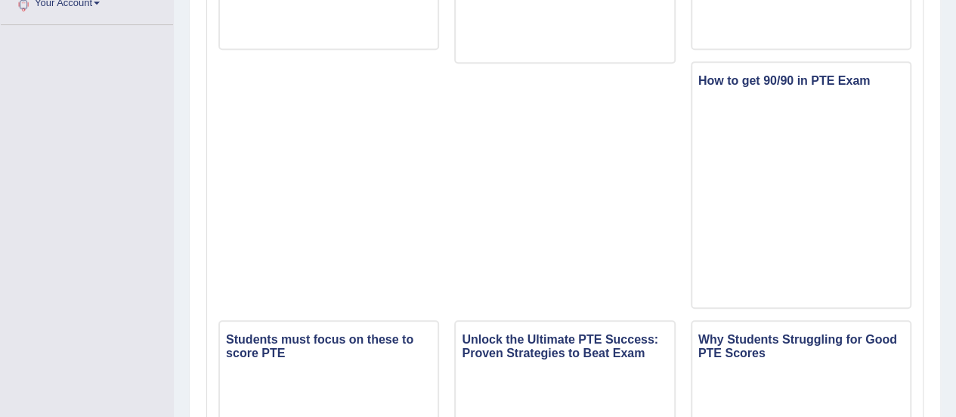
scroll to position [330, 0]
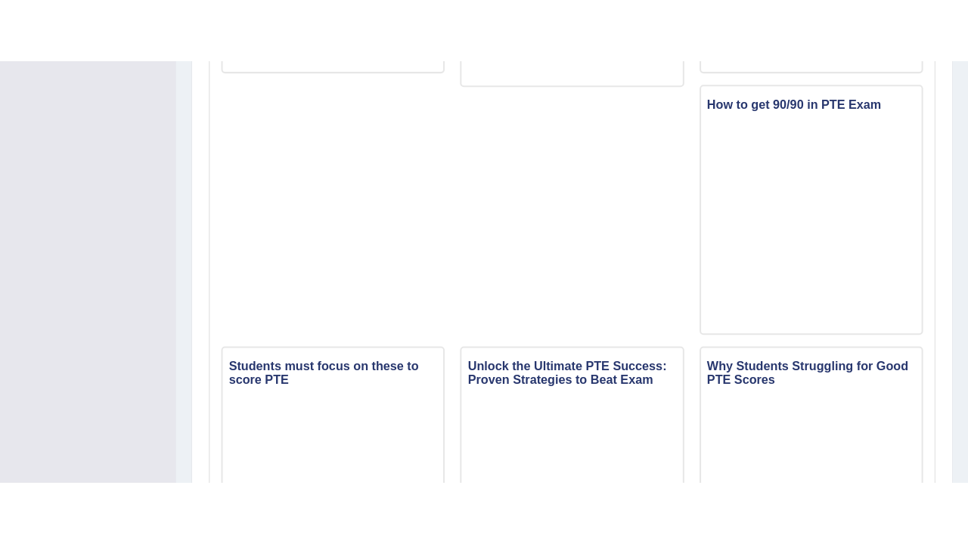
scroll to position [0, 0]
